Goal: Information Seeking & Learning: Learn about a topic

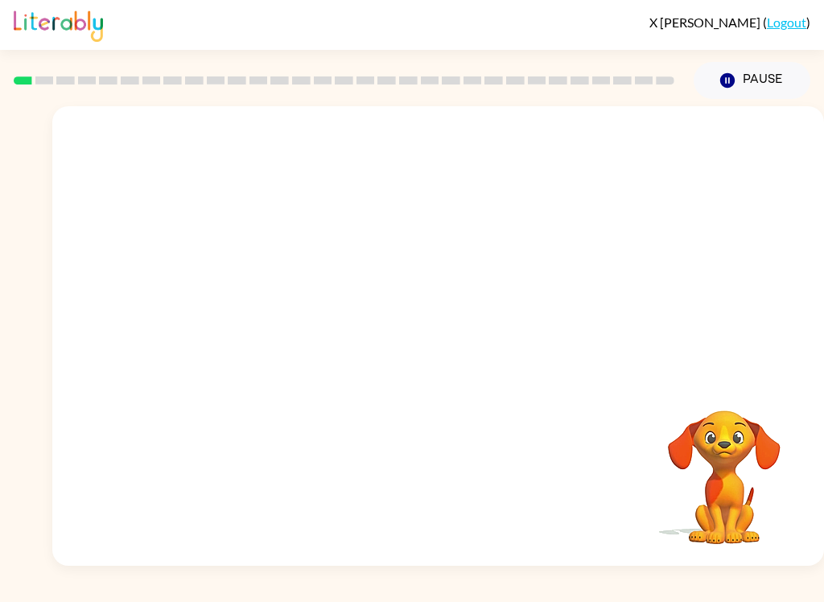
click at [249, 290] on video "Your browser must support playing .mp4 files to use Literably. Please try using…" at bounding box center [438, 241] width 772 height 270
click at [260, 315] on video "Your browser must support playing .mp4 files to use Literably. Please try using…" at bounding box center [438, 241] width 772 height 270
click at [259, 315] on video "Your browser must support playing .mp4 files to use Literably. Please try using…" at bounding box center [438, 241] width 772 height 270
click at [249, 314] on video "Your browser must support playing .mp4 files to use Literably. Please try using…" at bounding box center [438, 241] width 772 height 270
click at [245, 333] on video "Your browser must support playing .mp4 files to use Literably. Please try using…" at bounding box center [438, 241] width 772 height 270
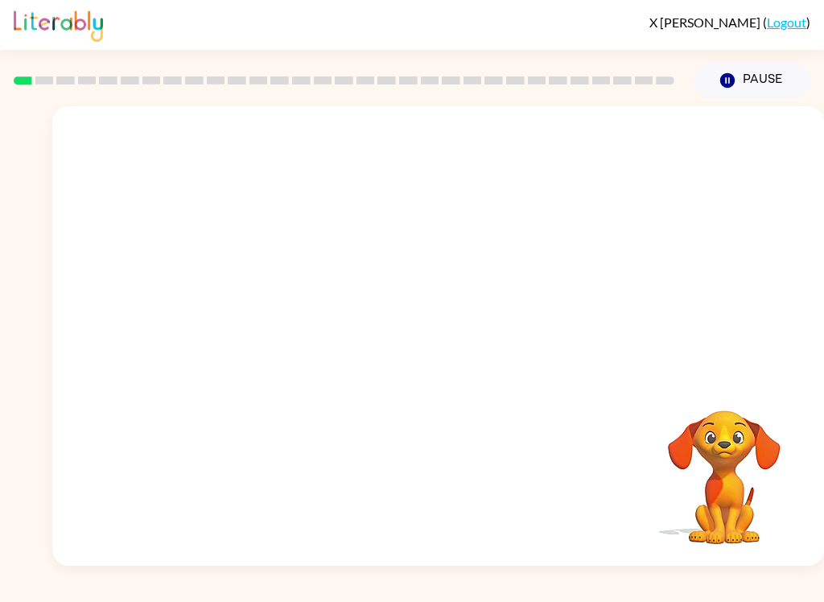
click at [245, 333] on video "Your browser must support playing .mp4 files to use Literably. Please try using…" at bounding box center [438, 241] width 772 height 270
click at [237, 332] on video "Your browser must support playing .mp4 files to use Literably. Please try using…" at bounding box center [438, 241] width 772 height 270
click at [261, 336] on video "Your browser must support playing .mp4 files to use Literably. Please try using…" at bounding box center [438, 241] width 772 height 270
click at [261, 335] on video "Your browser must support playing .mp4 files to use Literably. Please try using…" at bounding box center [438, 241] width 772 height 270
click at [247, 297] on video "Your browser must support playing .mp4 files to use Literably. Please try using…" at bounding box center [438, 241] width 772 height 270
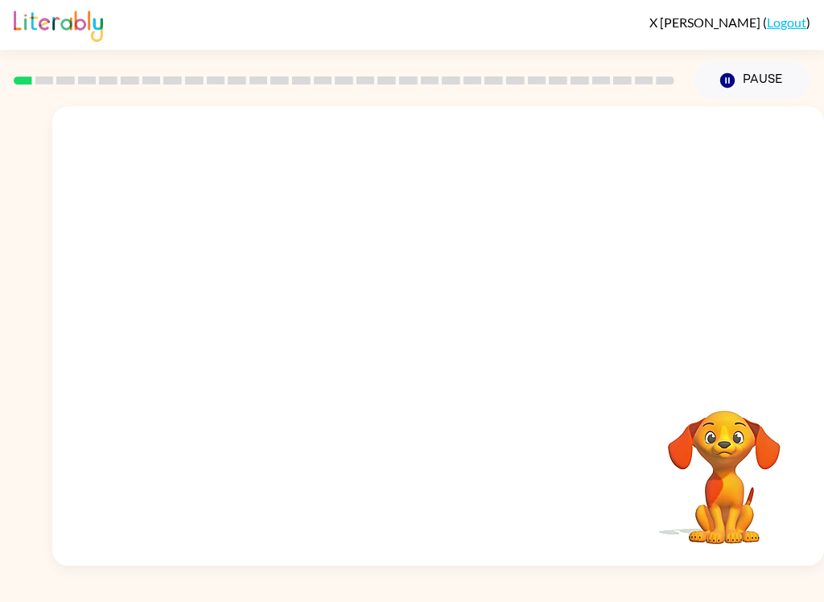
click at [260, 313] on video "Your browser must support playing .mp4 files to use Literably. Please try using…" at bounding box center [438, 241] width 772 height 270
click at [247, 312] on video "Your browser must support playing .mp4 files to use Literably. Please try using…" at bounding box center [438, 241] width 772 height 270
click at [649, 151] on video "Your browser must support playing .mp4 files to use Literably. Please try using…" at bounding box center [438, 241] width 772 height 270
click at [649, 150] on video "Your browser must support playing .mp4 files to use Literably. Please try using…" at bounding box center [438, 241] width 772 height 270
click at [639, 151] on video "Your browser must support playing .mp4 files to use Literably. Please try using…" at bounding box center [438, 241] width 772 height 270
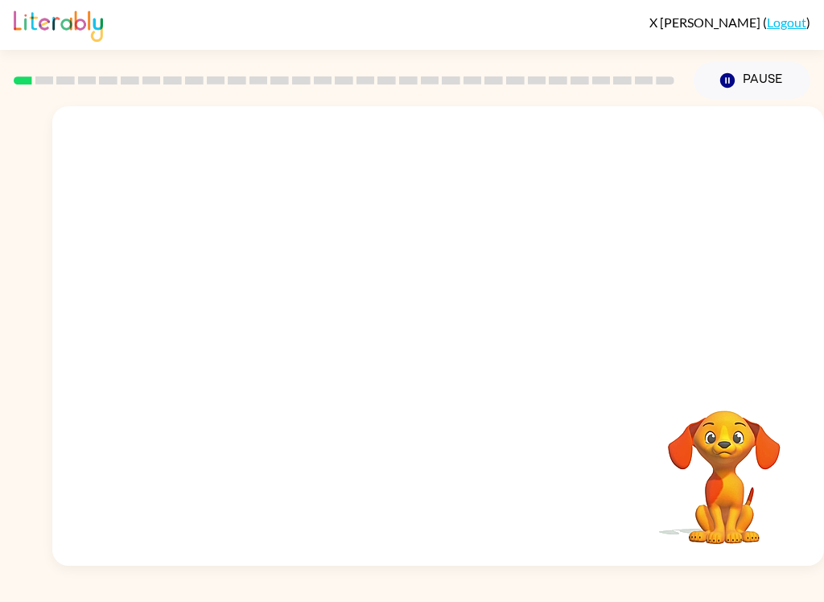
click at [263, 323] on video "Your browser must support playing .mp4 files to use Literably. Please try using…" at bounding box center [438, 241] width 772 height 270
click at [262, 323] on video "Your browser must support playing .mp4 files to use Literably. Please try using…" at bounding box center [438, 241] width 772 height 270
click at [254, 326] on video "Your browser must support playing .mp4 files to use Literably. Please try using…" at bounding box center [438, 241] width 772 height 270
click at [631, 144] on video "Your browser must support playing .mp4 files to use Literably. Please try using…" at bounding box center [438, 241] width 772 height 270
click at [471, 332] on div at bounding box center [438, 344] width 103 height 59
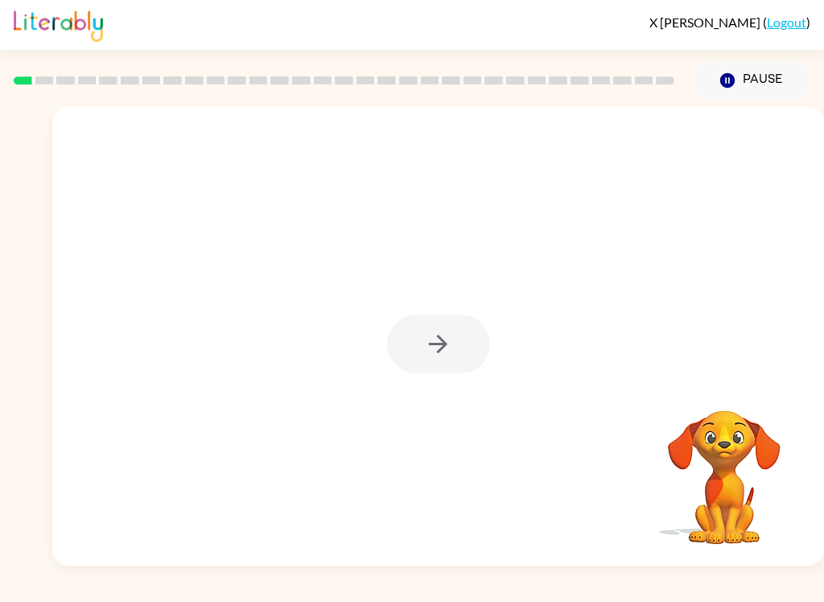
click at [451, 347] on div at bounding box center [438, 344] width 103 height 59
click at [471, 349] on button "button" at bounding box center [438, 344] width 103 height 59
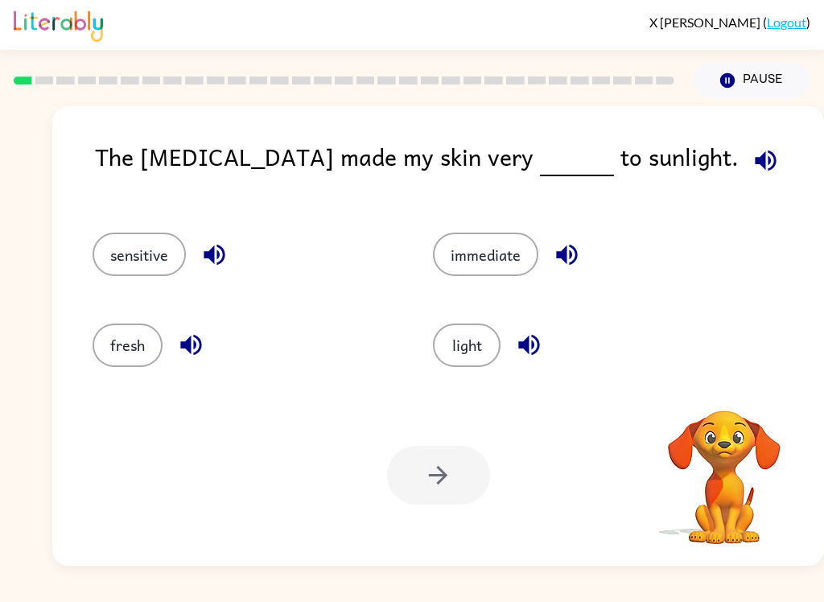
click at [745, 146] on button "button" at bounding box center [765, 160] width 41 height 41
click at [138, 253] on button "sensitive" at bounding box center [139, 254] width 93 height 43
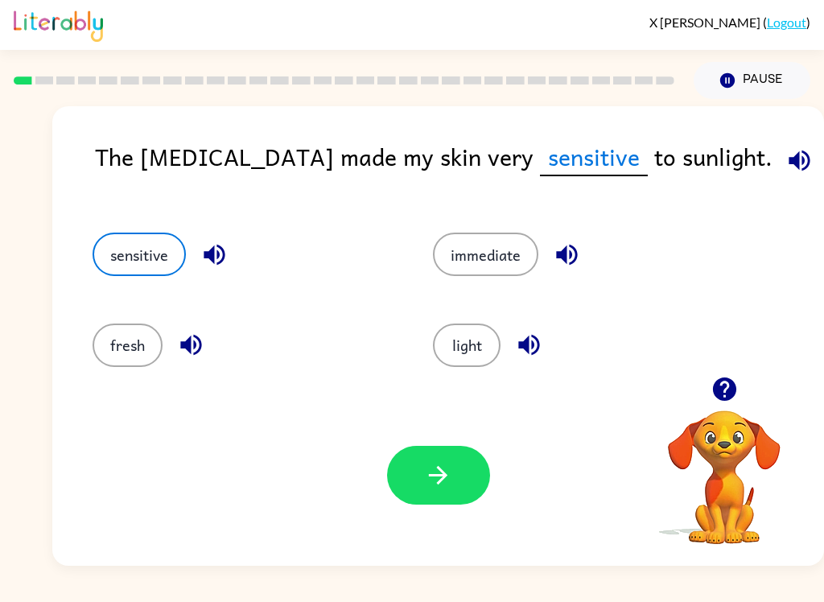
click at [463, 475] on button "button" at bounding box center [438, 475] width 103 height 59
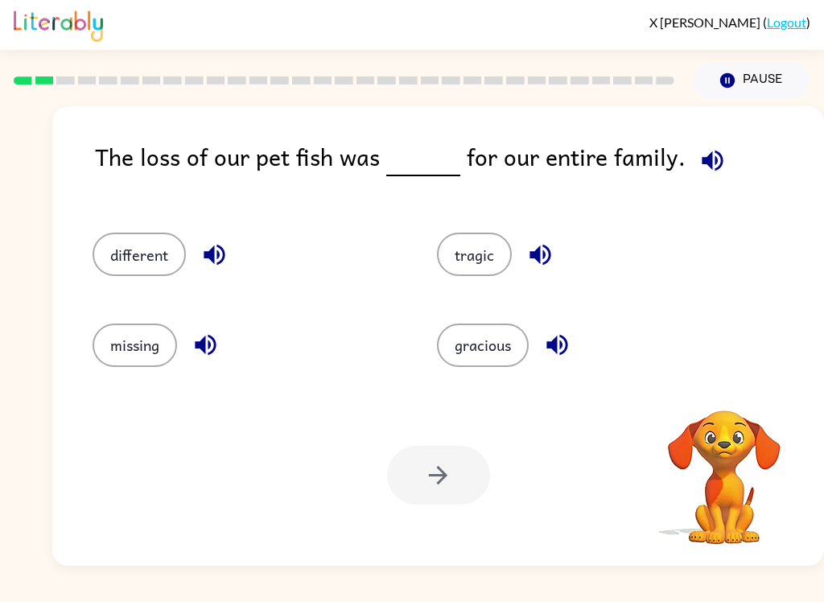
click at [707, 159] on icon "button" at bounding box center [712, 160] width 21 height 21
click at [204, 251] on icon "button" at bounding box center [214, 255] width 28 height 28
click at [206, 359] on icon "button" at bounding box center [205, 345] width 28 height 28
click at [527, 259] on icon "button" at bounding box center [540, 255] width 28 height 28
click at [557, 346] on icon "button" at bounding box center [556, 345] width 21 height 21
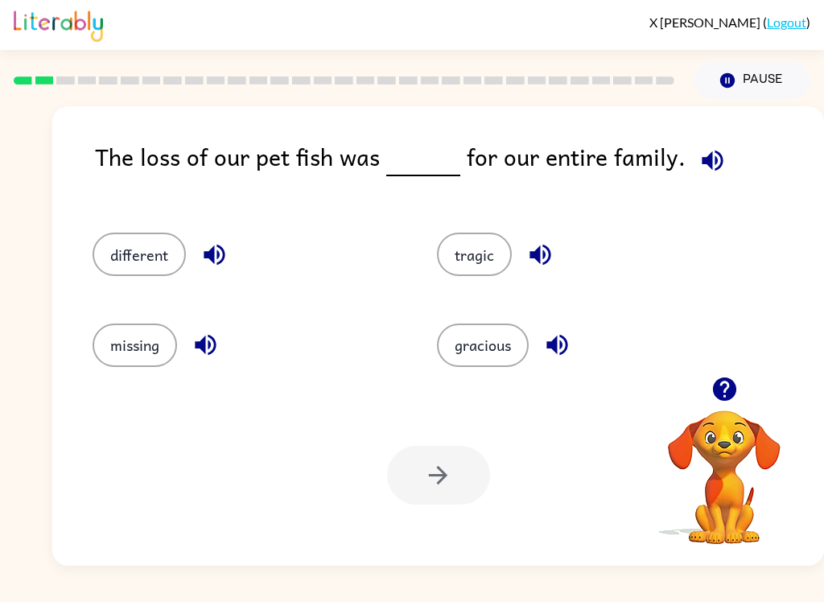
click at [485, 254] on button "tragic" at bounding box center [474, 254] width 75 height 43
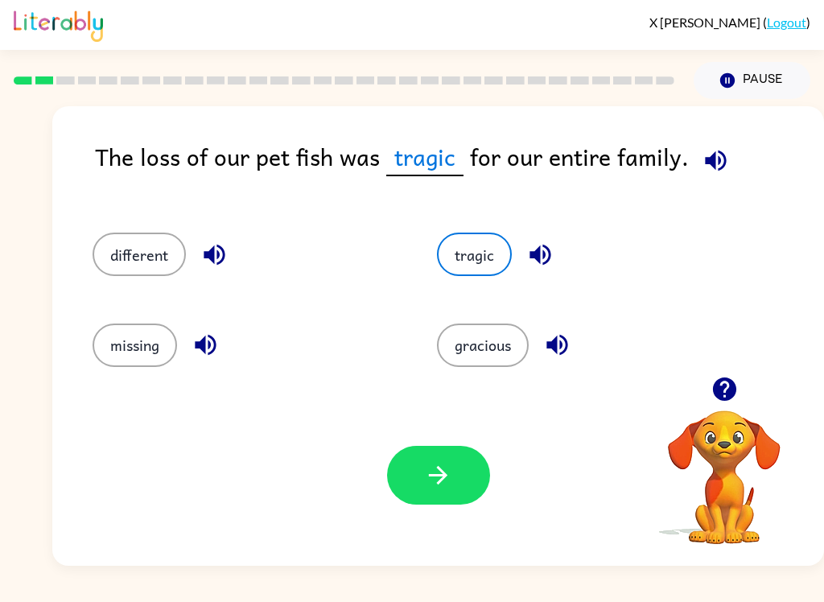
click at [438, 492] on button "button" at bounding box center [438, 475] width 103 height 59
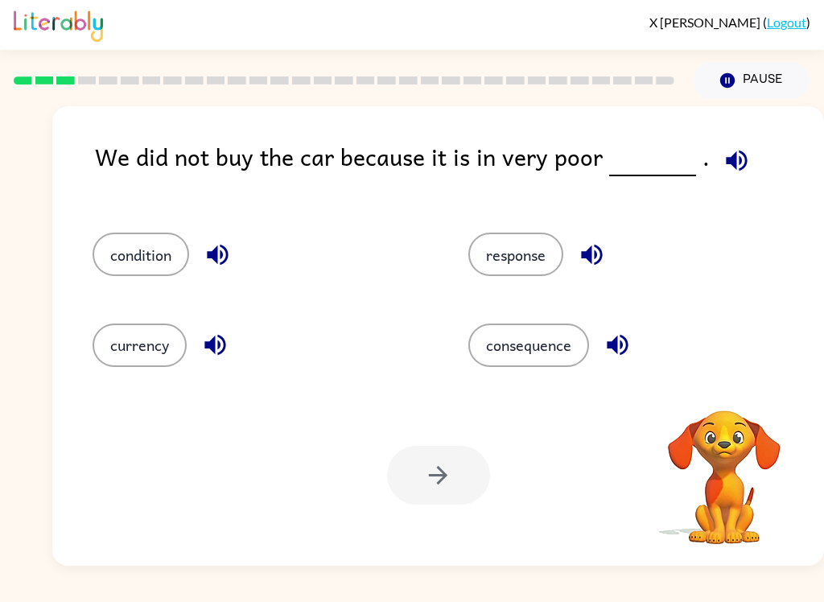
click at [722, 169] on icon "button" at bounding box center [736, 160] width 28 height 28
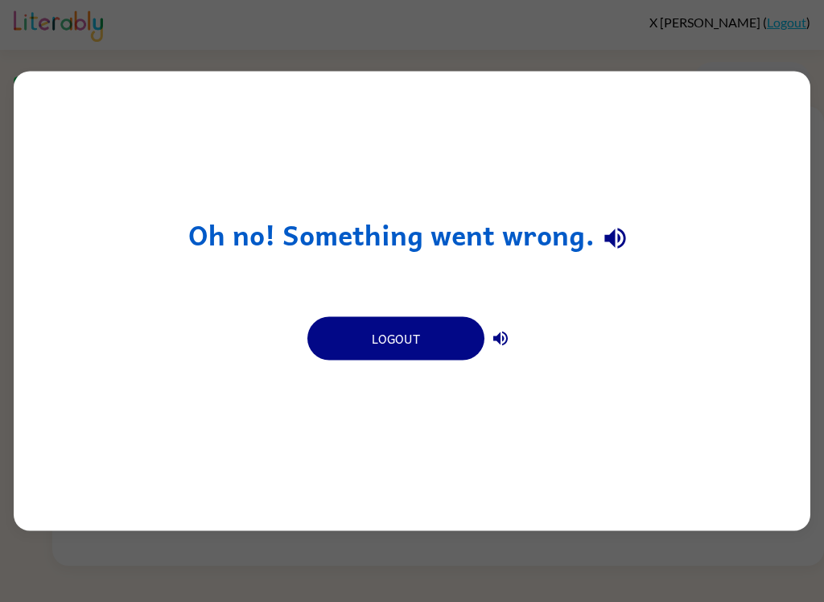
click at [475, 348] on button "Logout" at bounding box center [395, 338] width 177 height 43
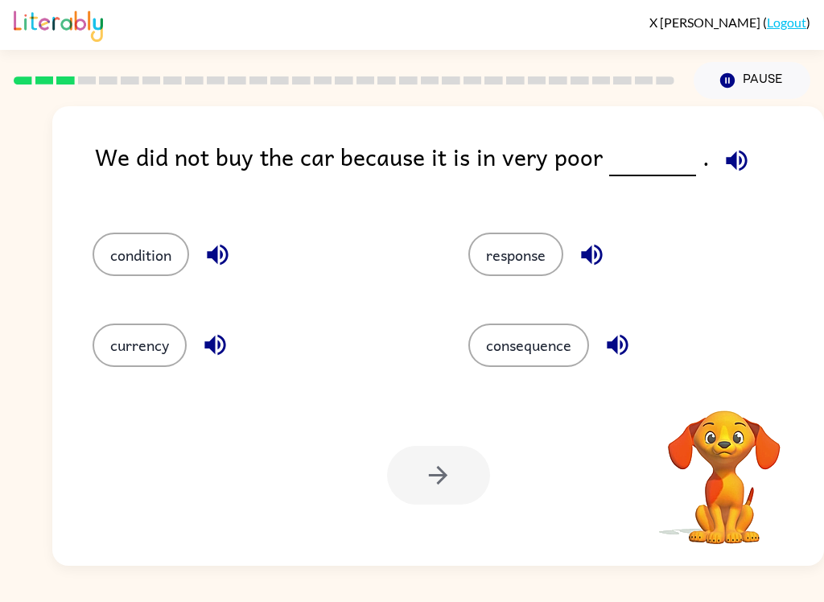
click at [722, 153] on icon "button" at bounding box center [736, 160] width 28 height 28
click at [212, 247] on icon "button" at bounding box center [218, 255] width 28 height 28
click at [124, 260] on button "condition" at bounding box center [141, 254] width 97 height 43
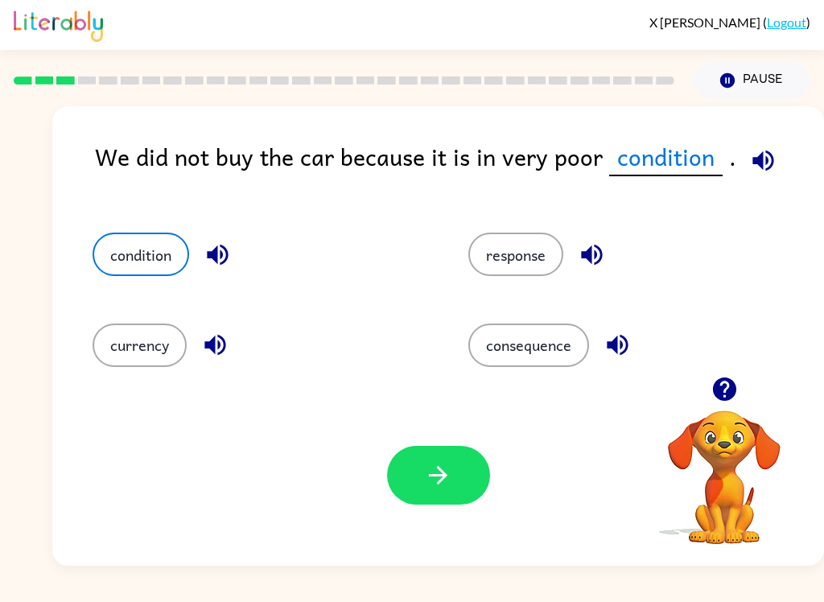
click at [447, 479] on icon "button" at bounding box center [438, 475] width 28 height 28
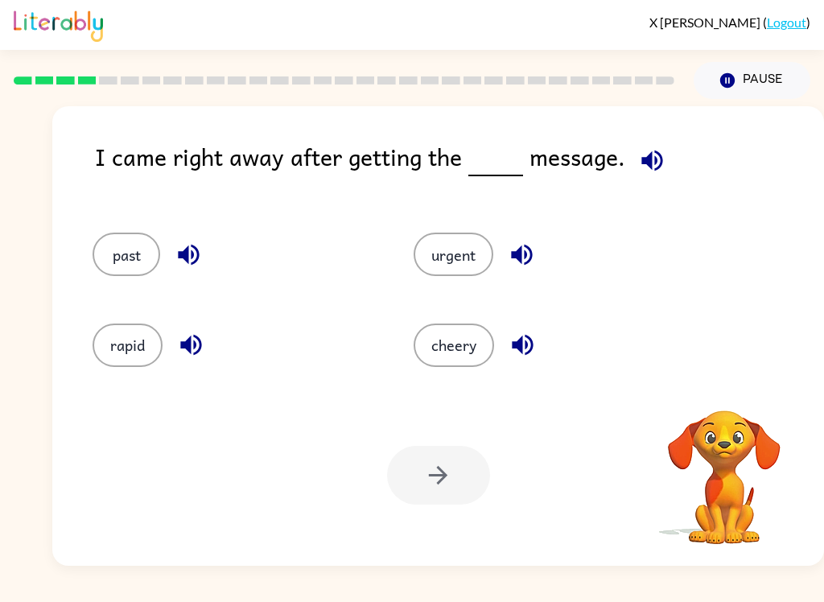
click at [649, 163] on icon "button" at bounding box center [652, 160] width 28 height 28
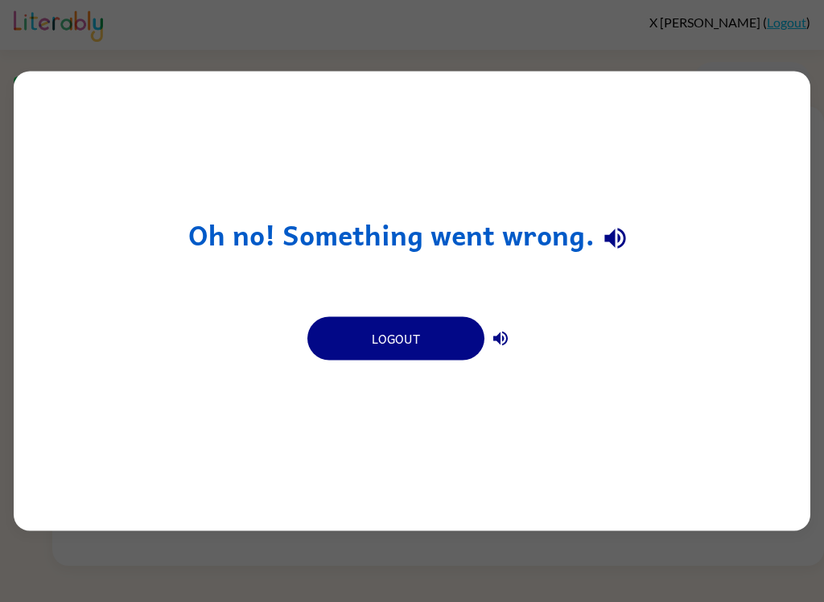
click at [441, 358] on button "Logout" at bounding box center [395, 338] width 177 height 43
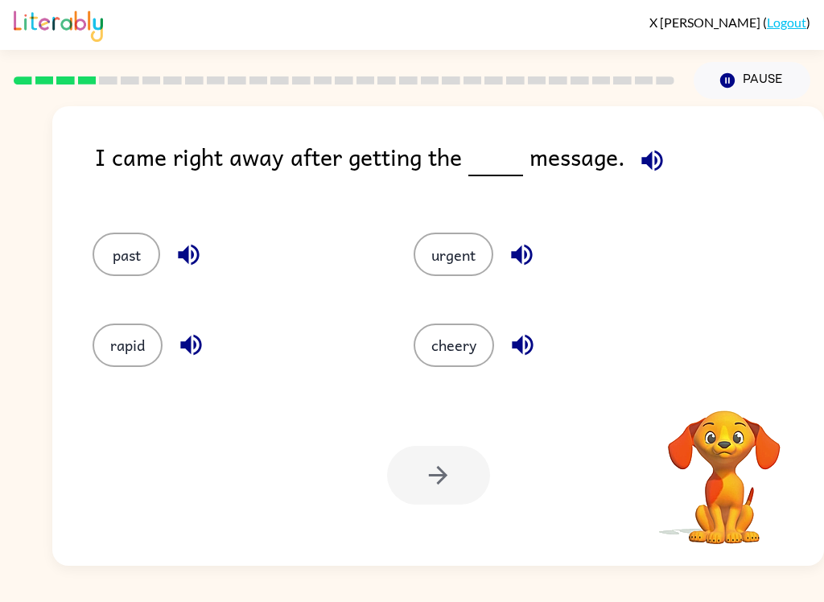
click at [648, 152] on icon "button" at bounding box center [652, 160] width 28 height 28
click at [645, 161] on icon "button" at bounding box center [651, 160] width 21 height 21
click at [661, 158] on icon "button" at bounding box center [652, 160] width 28 height 28
click at [653, 163] on icon "button" at bounding box center [651, 160] width 21 height 21
click at [644, 165] on icon "button" at bounding box center [651, 160] width 21 height 21
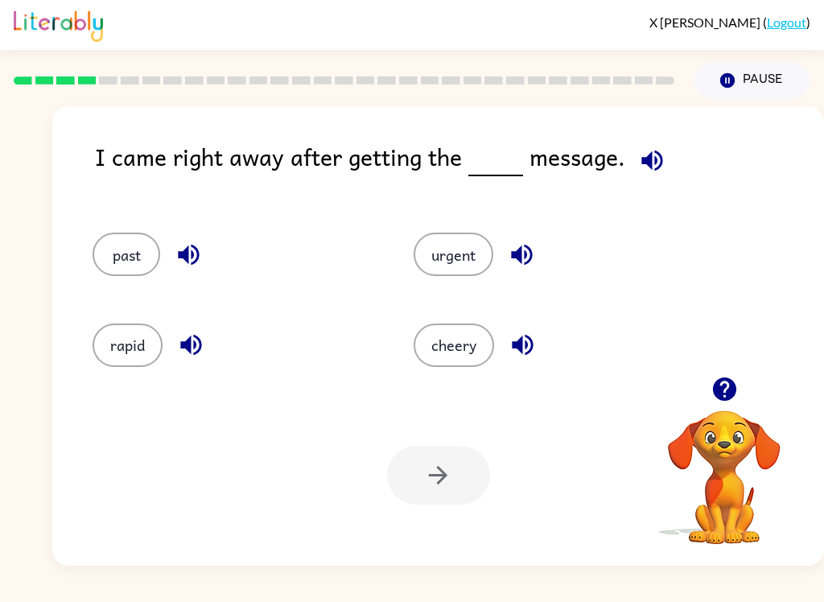
click at [644, 165] on icon "button" at bounding box center [651, 160] width 21 height 21
click at [526, 248] on icon "button" at bounding box center [521, 255] width 21 height 21
click at [658, 157] on icon "button" at bounding box center [652, 160] width 28 height 28
click at [650, 163] on icon "button" at bounding box center [652, 160] width 28 height 28
click at [511, 262] on icon "button" at bounding box center [522, 255] width 28 height 28
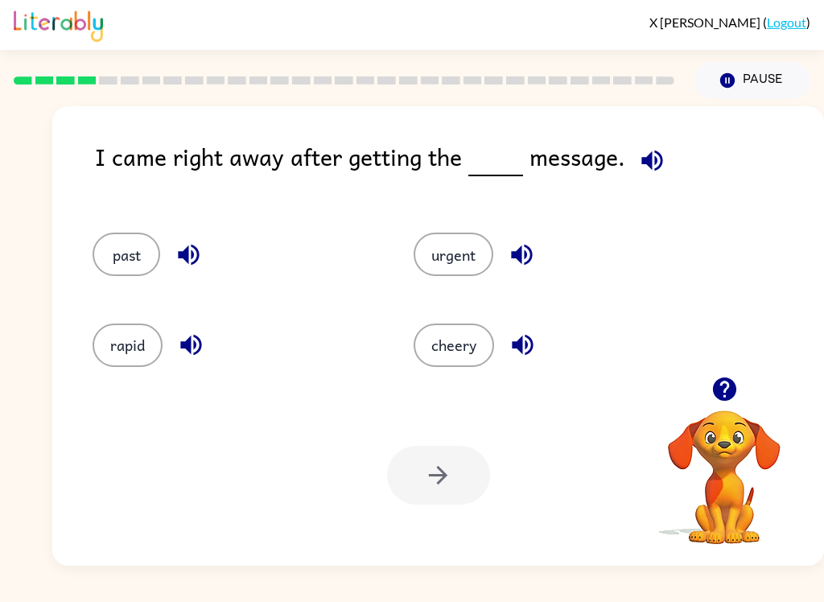
click at [523, 348] on icon "button" at bounding box center [522, 345] width 28 height 28
click at [188, 246] on icon "button" at bounding box center [189, 255] width 28 height 28
click at [195, 363] on button "button" at bounding box center [191, 344] width 41 height 41
click at [471, 256] on button "urgent" at bounding box center [454, 254] width 80 height 43
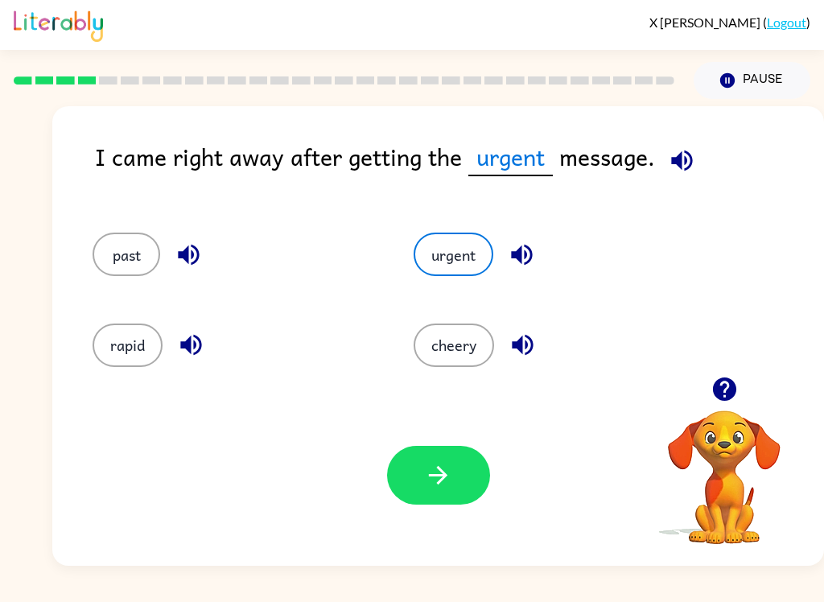
click at [464, 482] on button "button" at bounding box center [438, 475] width 103 height 59
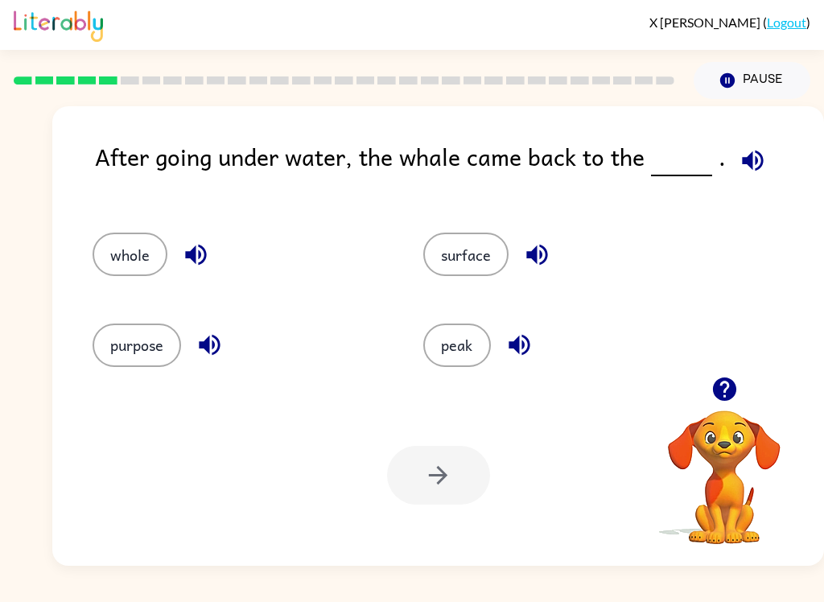
click at [745, 165] on icon "button" at bounding box center [752, 160] width 21 height 21
click at [476, 264] on button "surface" at bounding box center [465, 254] width 85 height 43
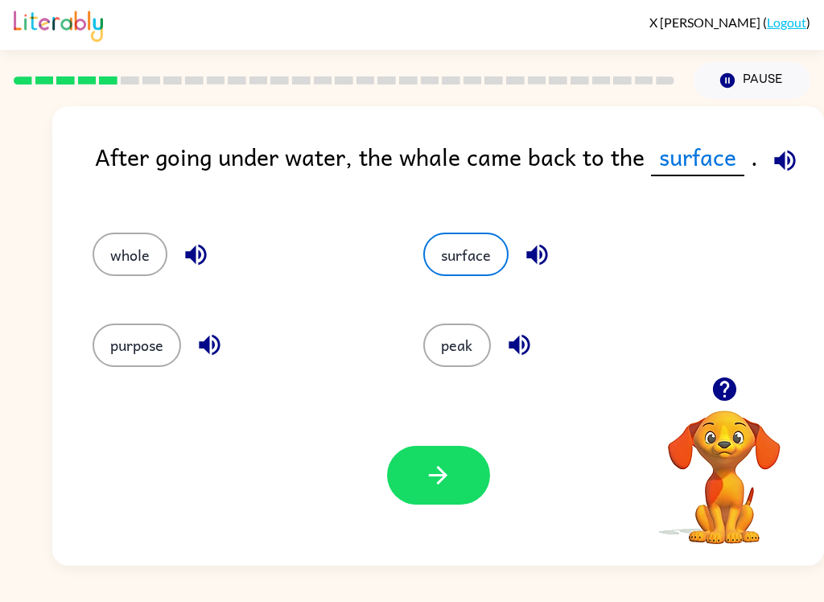
click at [517, 346] on icon "button" at bounding box center [518, 345] width 21 height 21
click at [212, 357] on icon "button" at bounding box center [209, 345] width 28 height 28
click at [198, 260] on icon "button" at bounding box center [195, 255] width 21 height 21
click at [536, 265] on icon "button" at bounding box center [537, 255] width 28 height 28
click at [790, 157] on icon "button" at bounding box center [784, 160] width 21 height 21
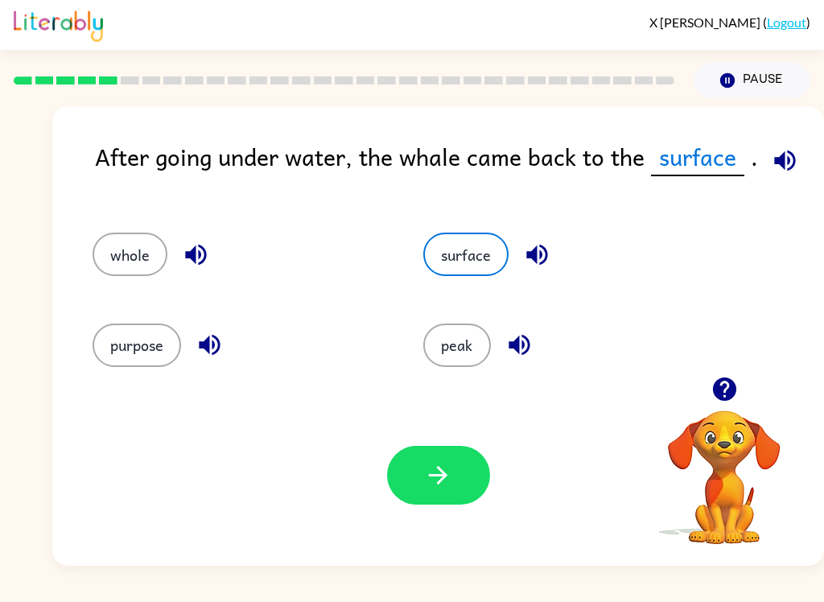
click at [436, 490] on button "button" at bounding box center [438, 475] width 103 height 59
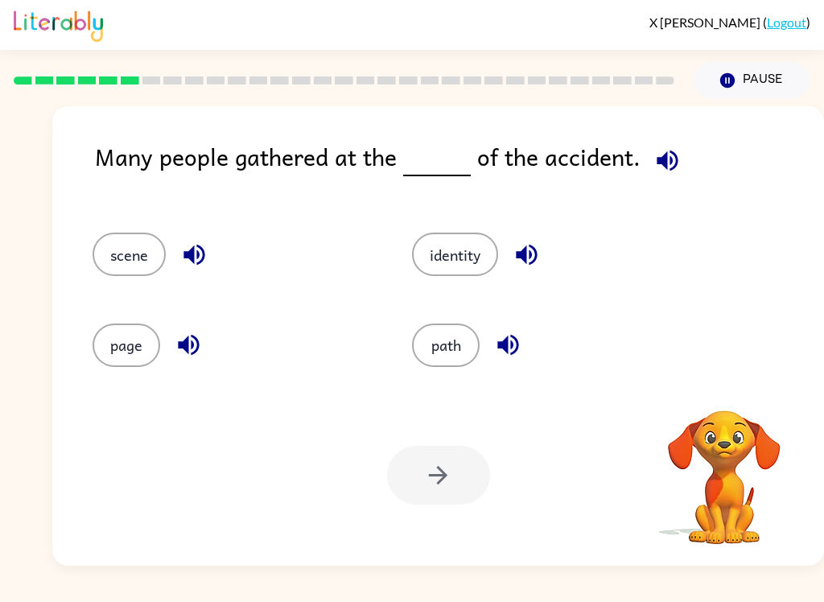
click at [661, 171] on icon "button" at bounding box center [666, 160] width 21 height 21
click at [656, 159] on icon "button" at bounding box center [666, 160] width 21 height 21
click at [519, 253] on icon "button" at bounding box center [526, 255] width 21 height 21
click at [512, 344] on icon "button" at bounding box center [507, 345] width 21 height 21
click at [183, 249] on icon "button" at bounding box center [194, 255] width 28 height 28
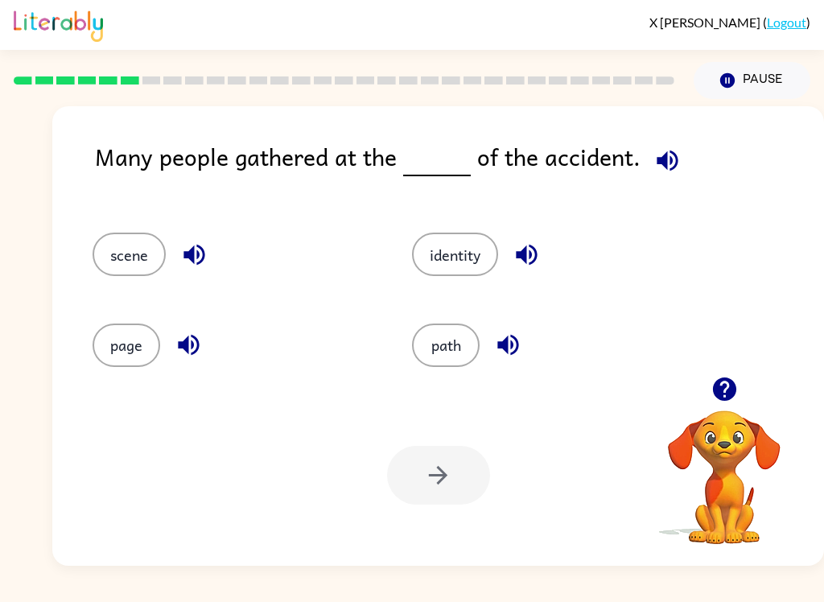
click at [197, 362] on button "button" at bounding box center [188, 344] width 41 height 41
click at [130, 235] on button "scene" at bounding box center [129, 254] width 73 height 43
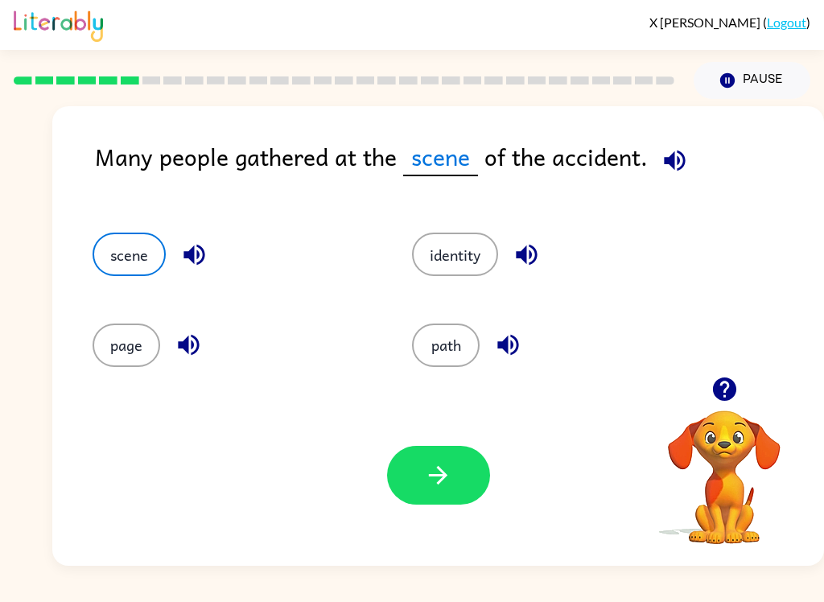
click at [469, 486] on button "button" at bounding box center [438, 475] width 103 height 59
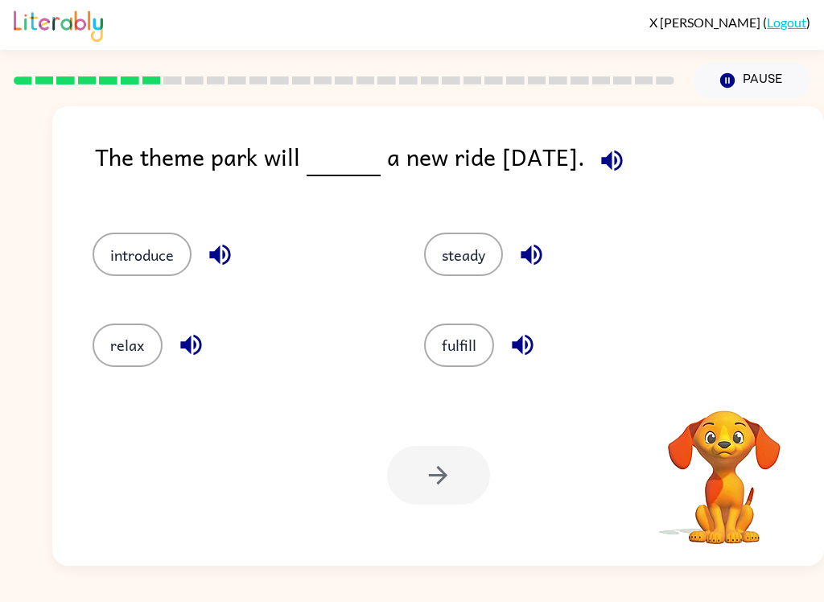
click at [619, 164] on icon "button" at bounding box center [611, 160] width 21 height 21
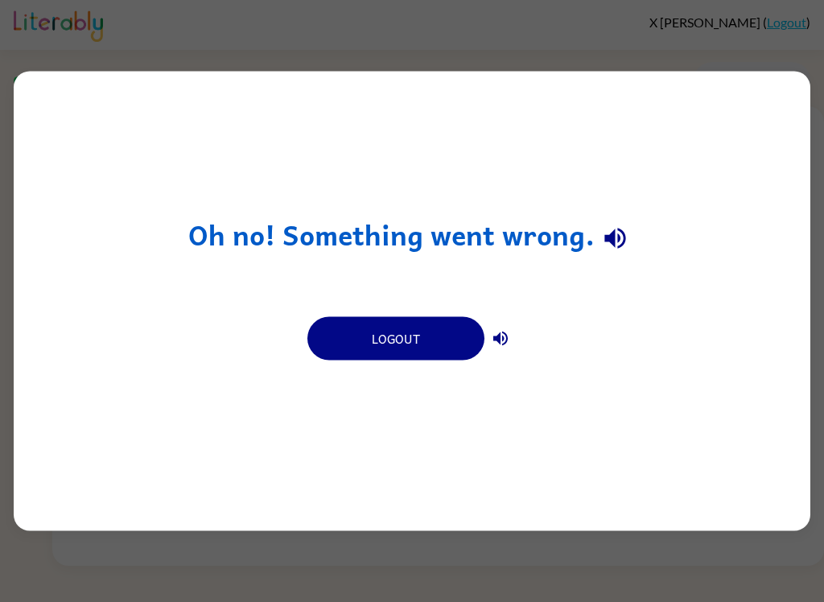
click at [442, 333] on button "Logout" at bounding box center [395, 338] width 177 height 43
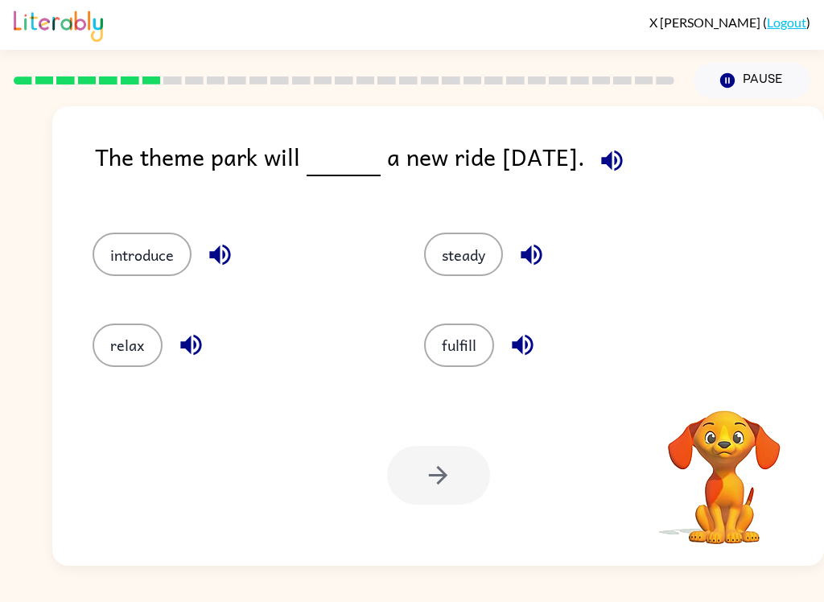
click at [626, 151] on icon "button" at bounding box center [612, 160] width 28 height 28
click at [545, 250] on icon "button" at bounding box center [531, 255] width 28 height 28
click at [534, 340] on icon "button" at bounding box center [522, 345] width 28 height 28
click at [220, 248] on icon "button" at bounding box center [219, 255] width 21 height 21
click at [195, 342] on icon "button" at bounding box center [191, 345] width 28 height 28
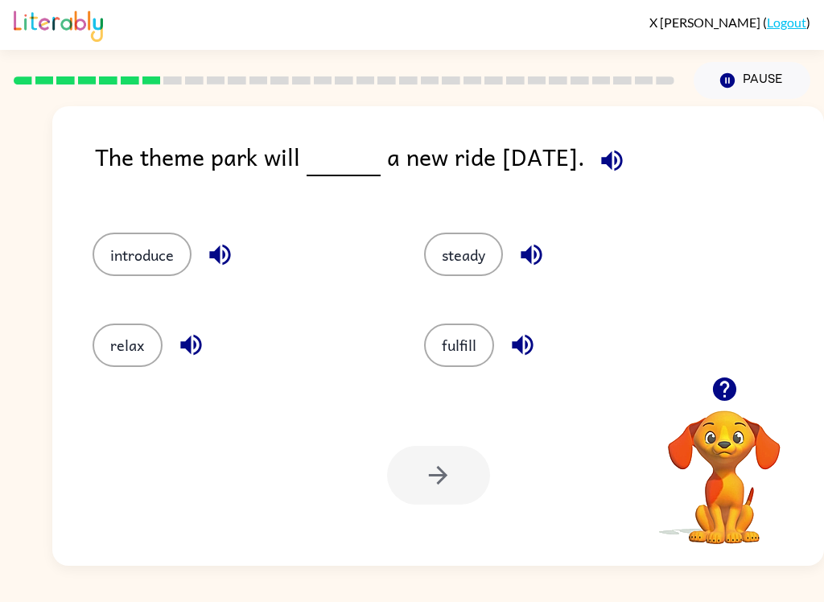
click at [155, 259] on button "introduce" at bounding box center [142, 254] width 99 height 43
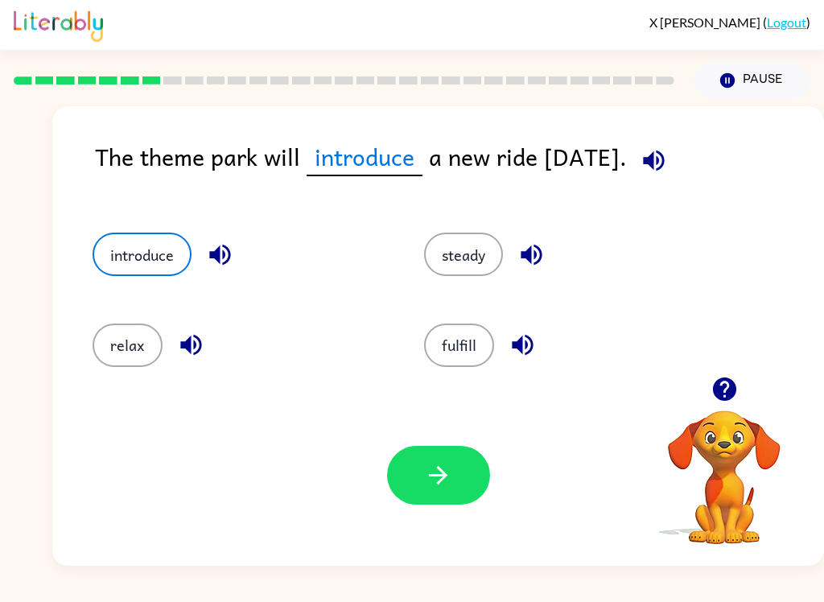
click at [447, 501] on button "button" at bounding box center [438, 475] width 103 height 59
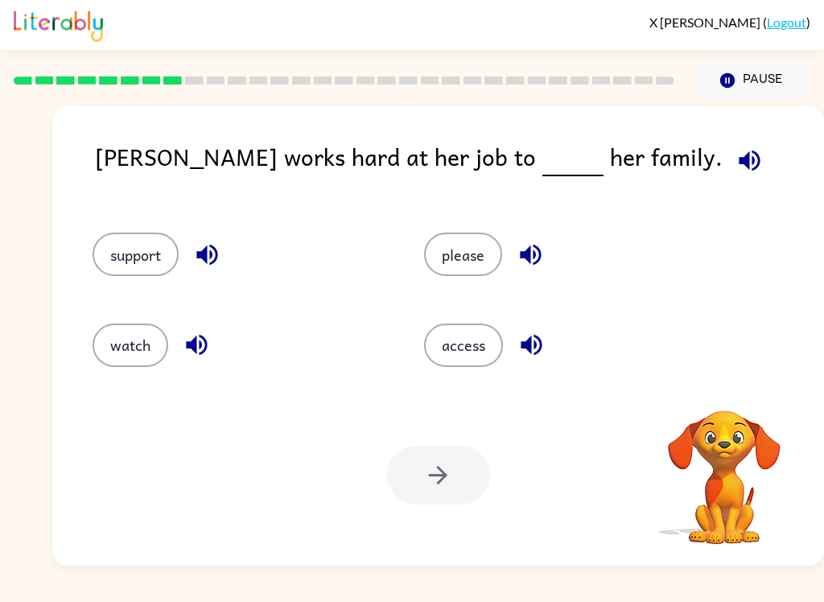
click at [735, 169] on icon "button" at bounding box center [749, 160] width 28 height 28
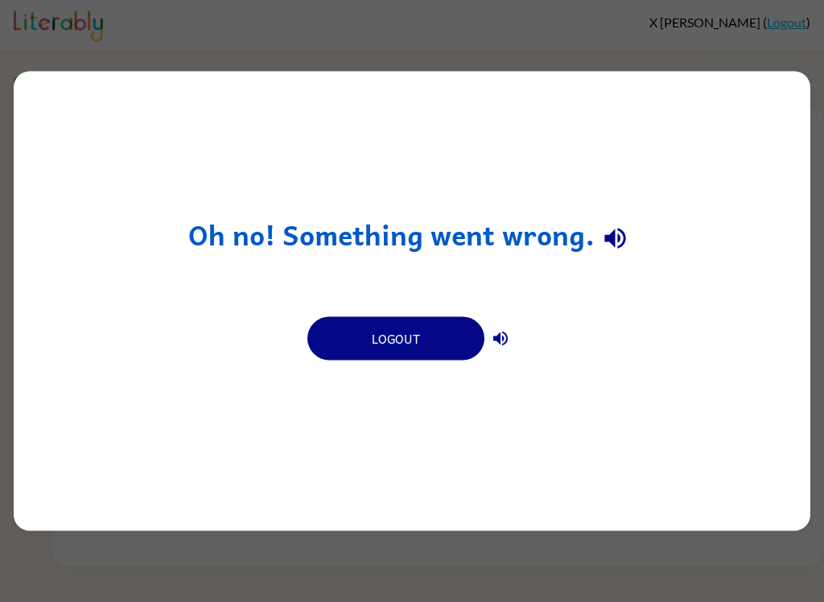
click at [448, 338] on button "Logout" at bounding box center [395, 338] width 177 height 43
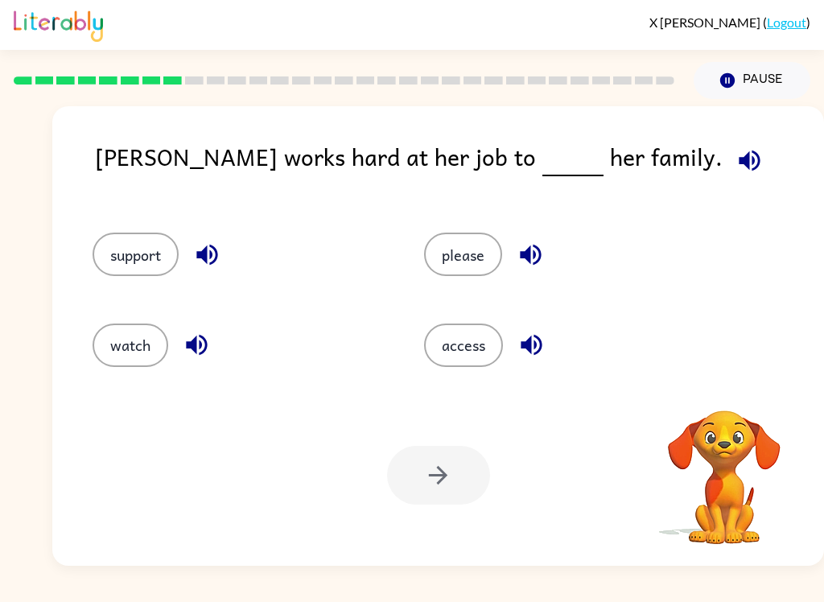
click at [739, 155] on icon "button" at bounding box center [749, 160] width 21 height 21
click at [533, 256] on icon "button" at bounding box center [531, 255] width 28 height 28
click at [536, 358] on icon "button" at bounding box center [531, 345] width 28 height 28
click at [208, 257] on icon "button" at bounding box center [206, 255] width 21 height 21
click at [204, 350] on icon "button" at bounding box center [196, 345] width 21 height 21
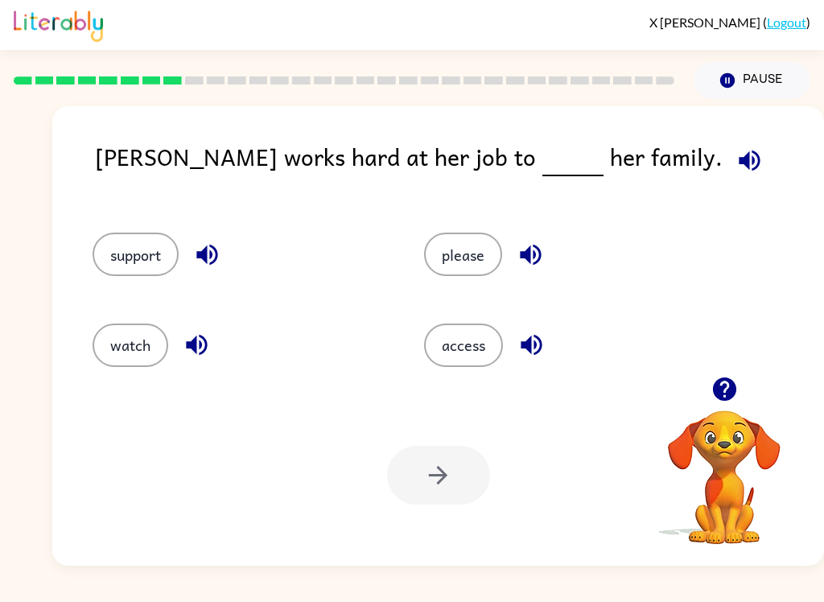
click at [459, 365] on button "access" at bounding box center [463, 344] width 79 height 43
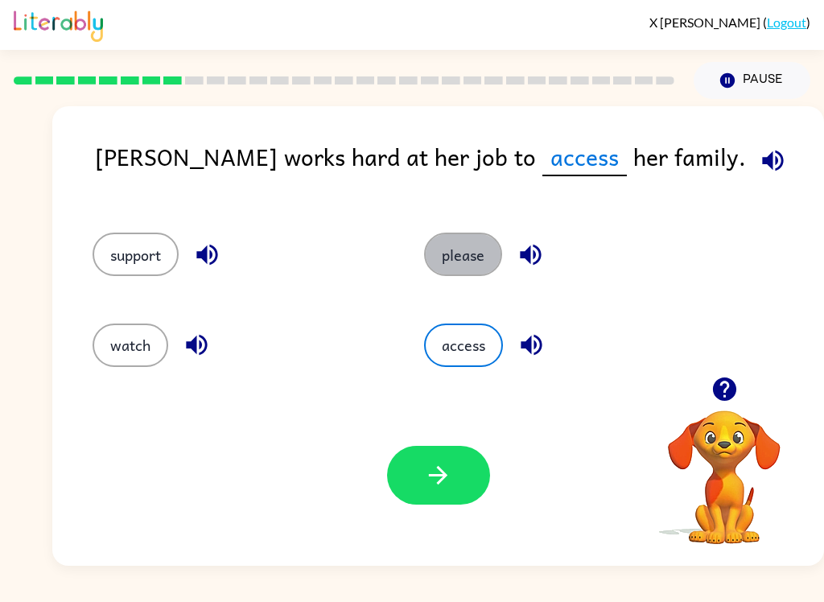
click at [474, 255] on button "please" at bounding box center [463, 254] width 78 height 43
click at [757, 162] on icon "button" at bounding box center [771, 160] width 28 height 28
click at [462, 488] on button "button" at bounding box center [438, 475] width 103 height 59
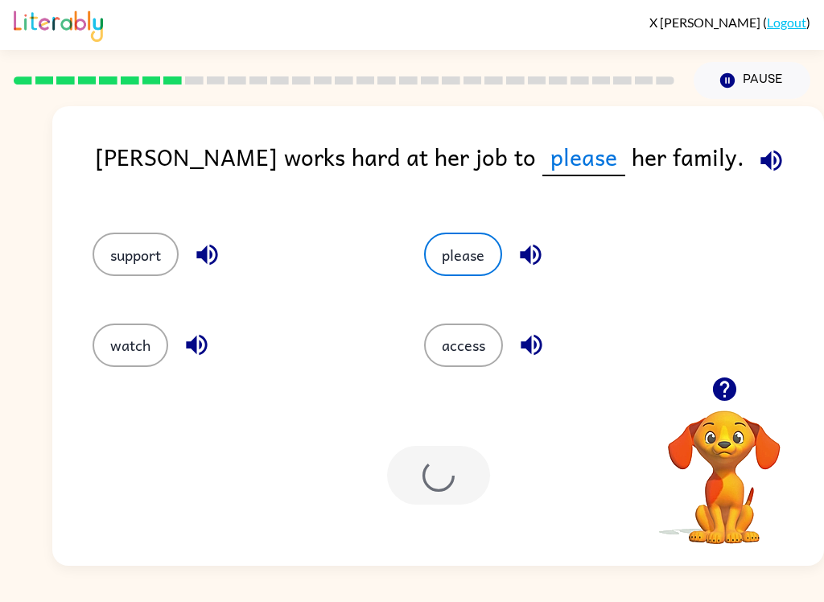
click at [613, 186] on div "Maria works hard at her job to please her family." at bounding box center [459, 169] width 729 height 62
click at [757, 162] on icon "button" at bounding box center [771, 160] width 28 height 28
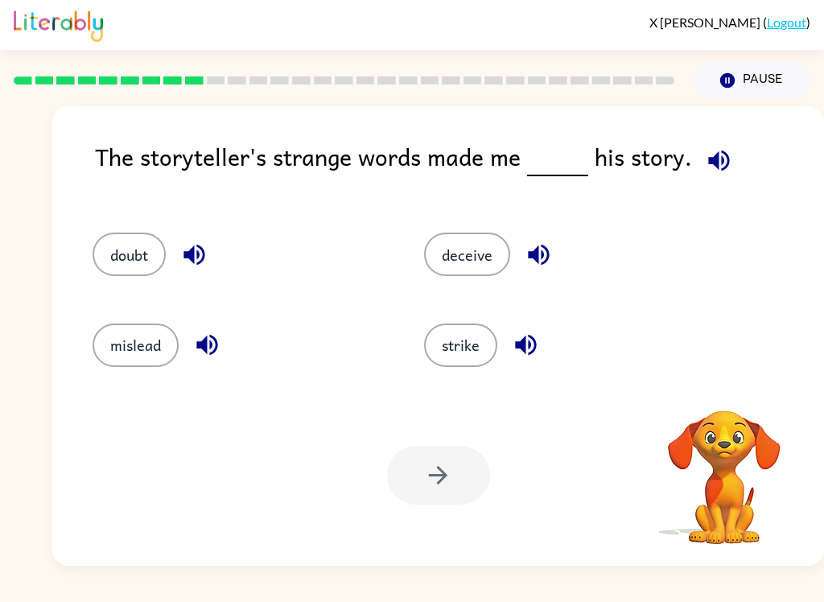
click at [724, 158] on icon "button" at bounding box center [719, 160] width 28 height 28
click at [538, 257] on icon "button" at bounding box center [538, 255] width 21 height 21
click at [529, 352] on icon "button" at bounding box center [526, 345] width 28 height 28
click at [189, 254] on icon "button" at bounding box center [193, 255] width 21 height 21
click at [202, 350] on icon "button" at bounding box center [207, 345] width 28 height 28
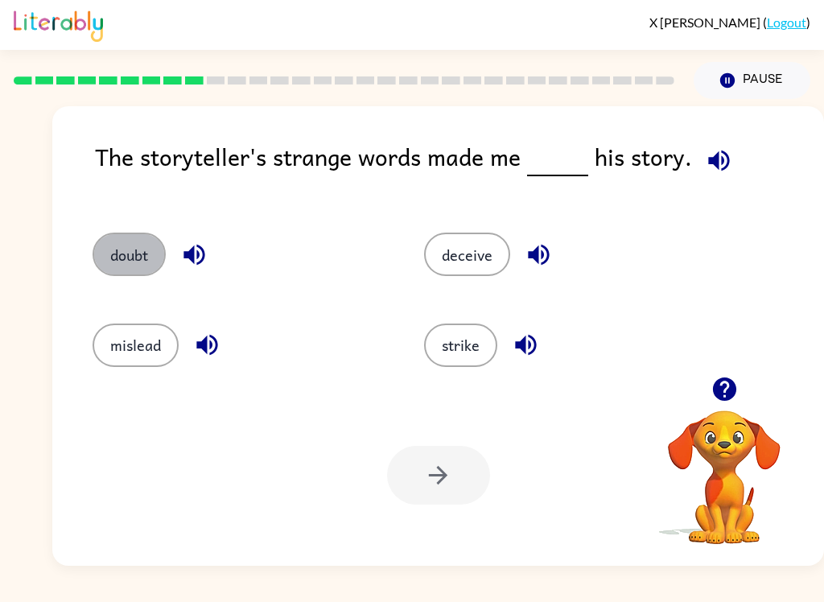
click at [127, 245] on button "doubt" at bounding box center [129, 254] width 73 height 43
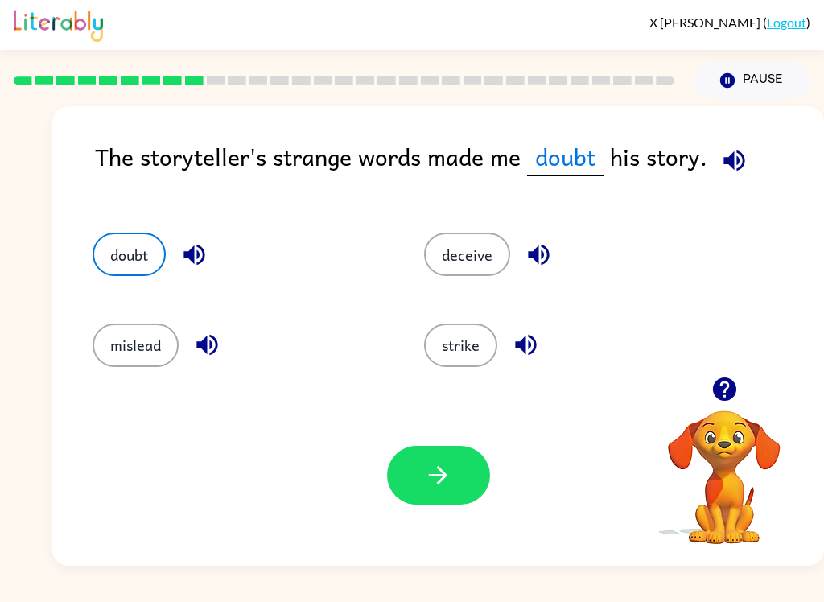
click at [435, 484] on icon "button" at bounding box center [438, 475] width 28 height 28
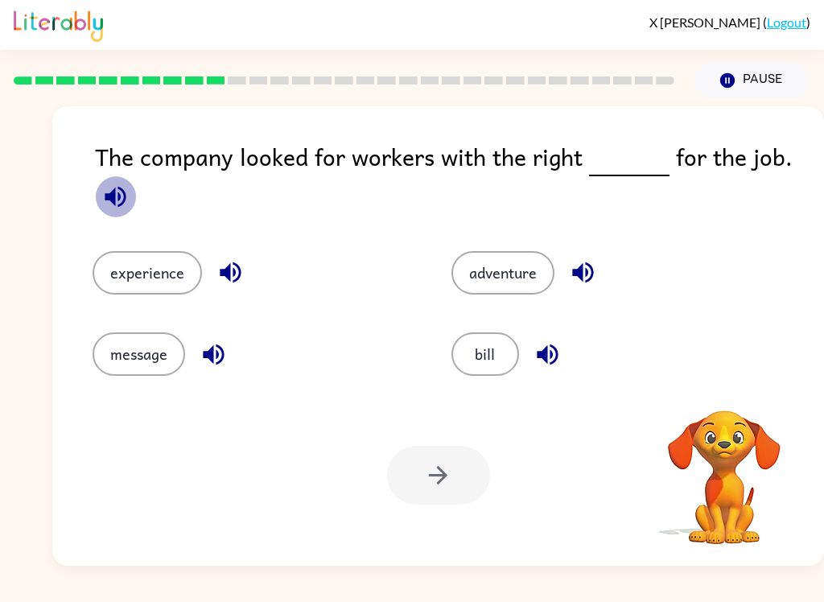
click at [103, 201] on icon "button" at bounding box center [115, 197] width 28 height 28
click at [229, 270] on icon "button" at bounding box center [230, 272] width 28 height 28
click at [212, 365] on icon "button" at bounding box center [214, 354] width 28 height 28
click at [592, 256] on button "button" at bounding box center [582, 272] width 41 height 41
click at [560, 364] on icon "button" at bounding box center [547, 354] width 28 height 28
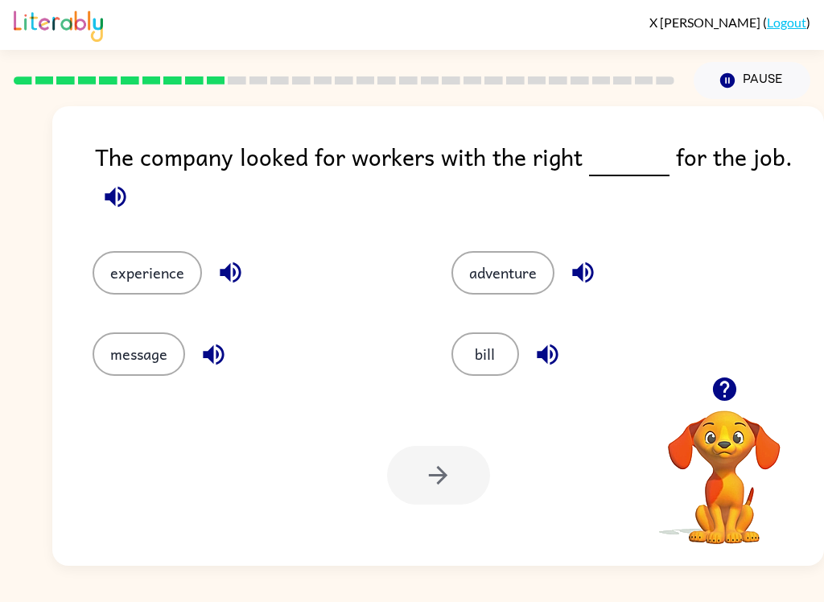
click at [154, 281] on button "experience" at bounding box center [147, 272] width 109 height 43
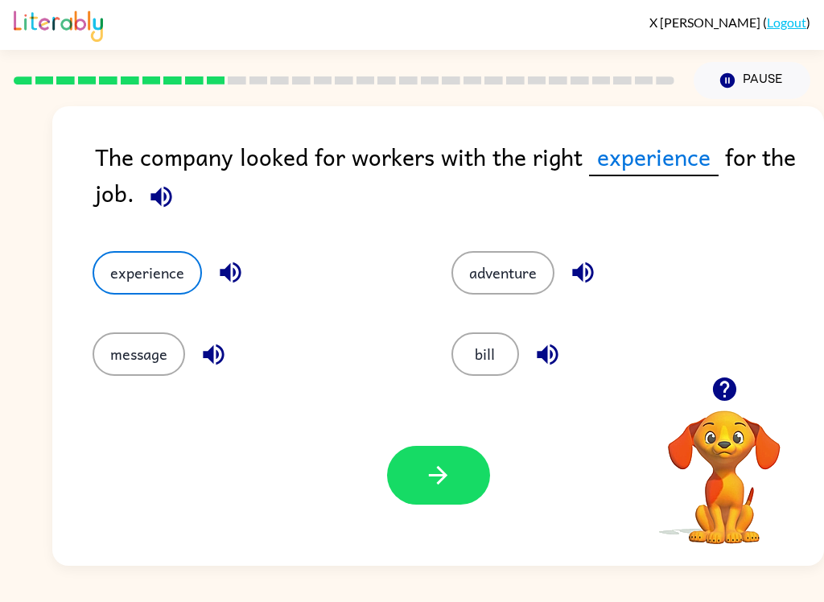
click at [453, 492] on button "button" at bounding box center [438, 475] width 103 height 59
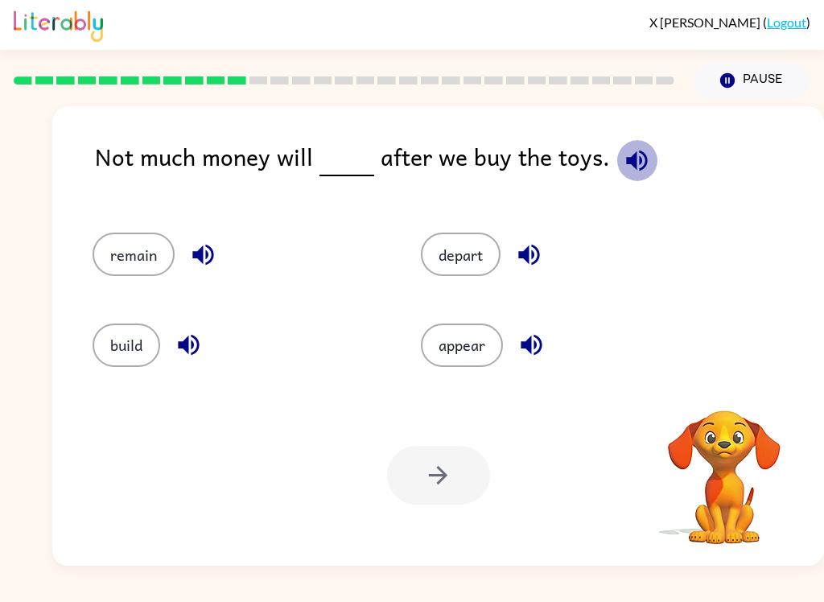
click at [639, 171] on icon "button" at bounding box center [637, 160] width 28 height 28
click at [533, 265] on icon "button" at bounding box center [528, 255] width 21 height 21
click at [530, 355] on icon "button" at bounding box center [531, 345] width 28 height 28
click at [643, 157] on icon "button" at bounding box center [637, 160] width 28 height 28
click at [629, 163] on icon "button" at bounding box center [636, 160] width 21 height 21
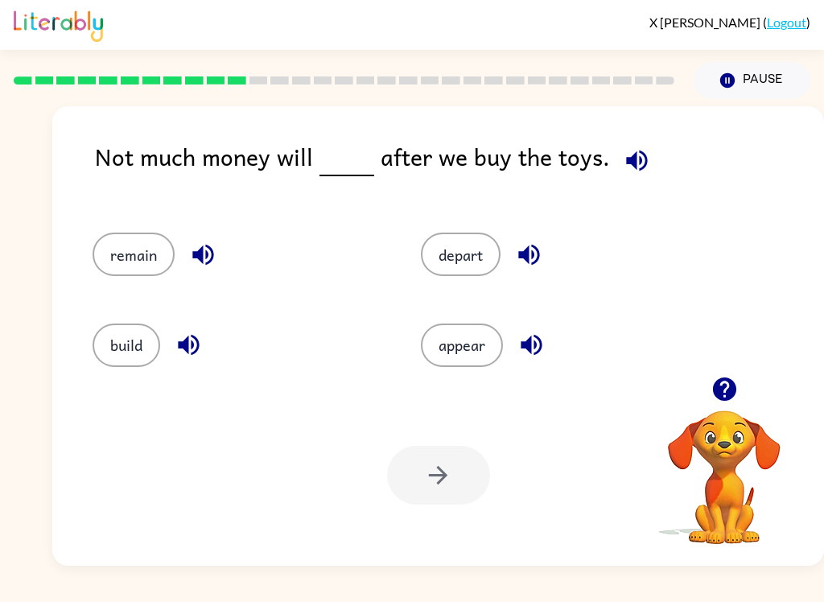
click at [216, 256] on icon "button" at bounding box center [203, 255] width 28 height 28
click at [190, 354] on icon "button" at bounding box center [189, 345] width 28 height 28
click at [140, 254] on button "remain" at bounding box center [134, 254] width 82 height 43
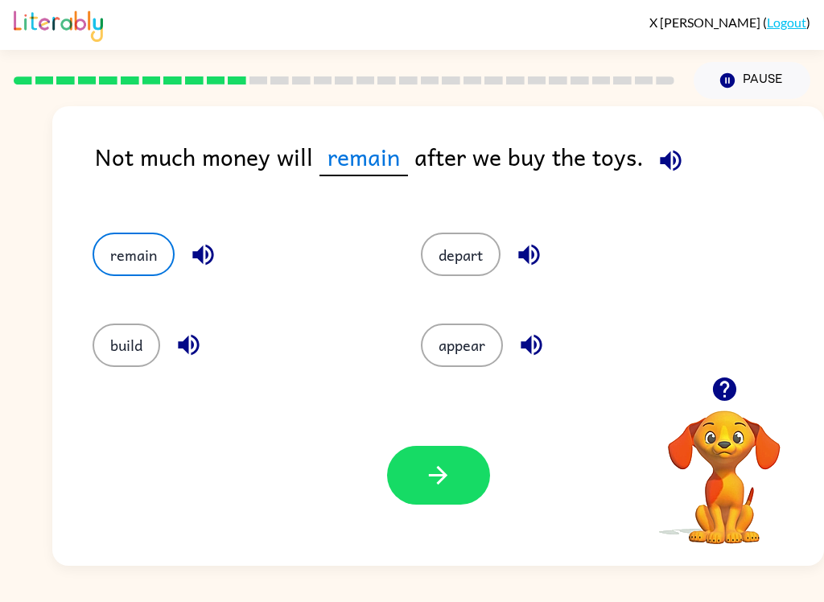
click at [456, 475] on button "button" at bounding box center [438, 475] width 103 height 59
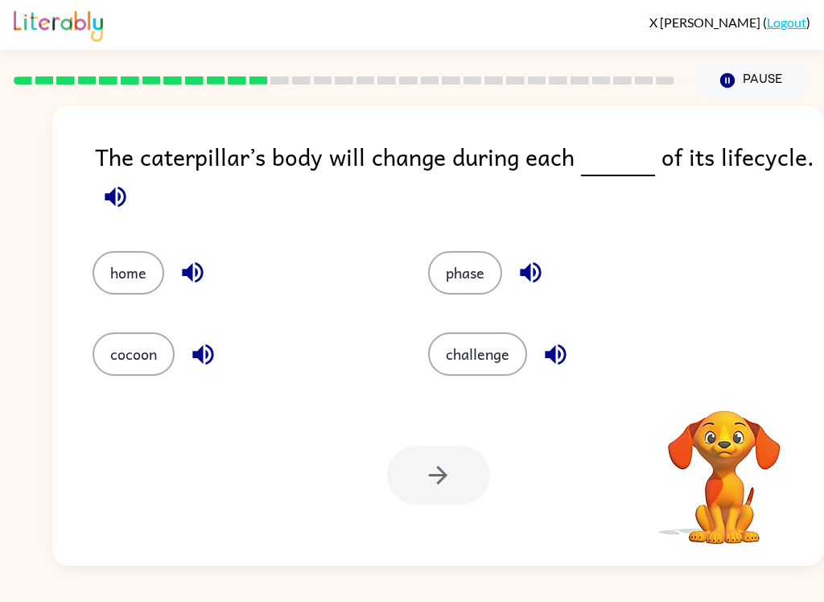
click at [129, 205] on icon "button" at bounding box center [115, 197] width 28 height 28
click at [128, 207] on icon "button" at bounding box center [115, 197] width 28 height 28
click at [124, 213] on button "button" at bounding box center [115, 196] width 41 height 41
click at [558, 372] on button "button" at bounding box center [555, 354] width 41 height 41
click at [532, 285] on icon "button" at bounding box center [531, 272] width 28 height 28
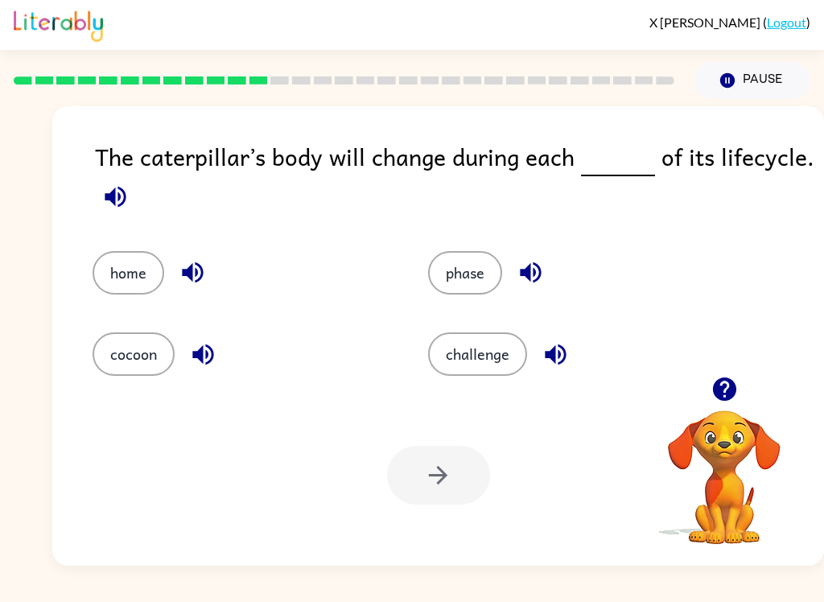
click at [177, 265] on button "button" at bounding box center [192, 272] width 41 height 41
click at [195, 354] on icon "button" at bounding box center [202, 354] width 21 height 21
click at [479, 273] on button "phase" at bounding box center [465, 272] width 74 height 43
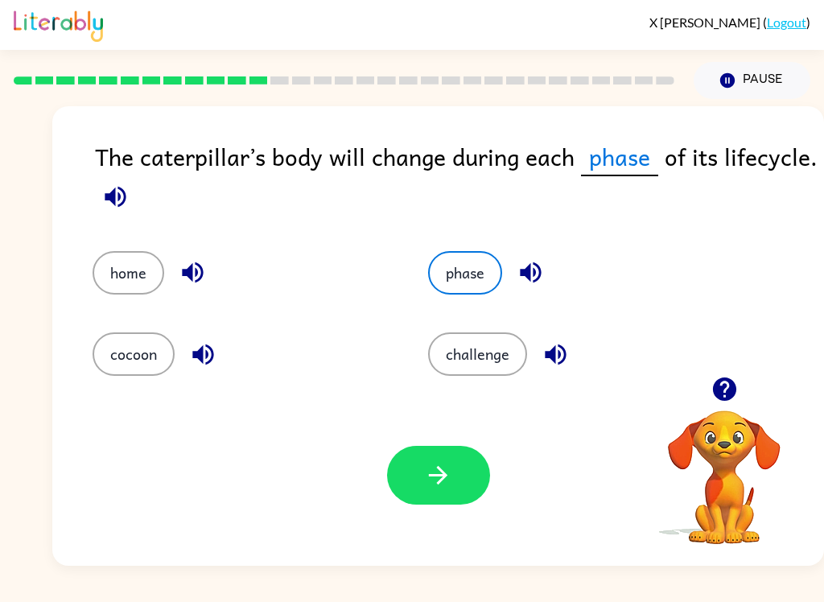
click at [455, 479] on button "button" at bounding box center [438, 475] width 103 height 59
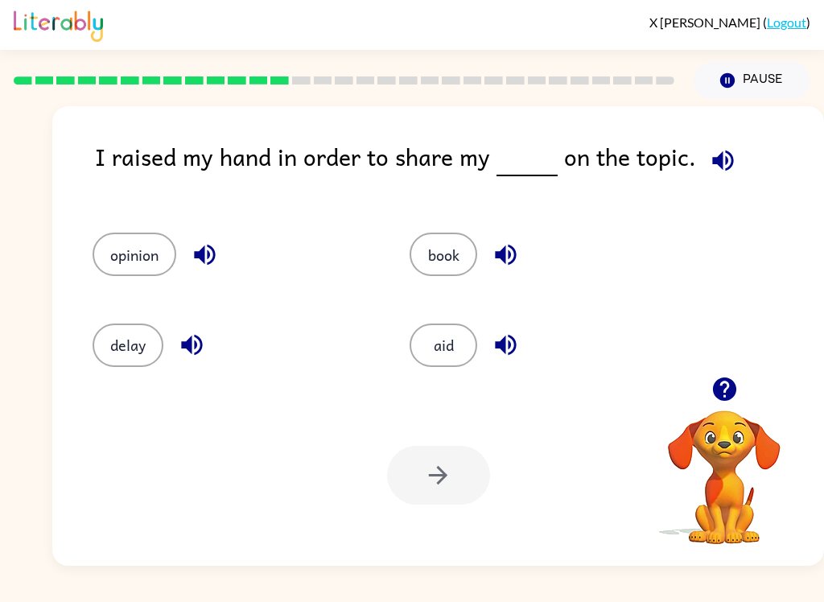
click at [716, 161] on icon "button" at bounding box center [723, 160] width 28 height 28
click at [702, 167] on button "button" at bounding box center [722, 160] width 41 height 41
click at [151, 269] on button "opinion" at bounding box center [135, 254] width 84 height 43
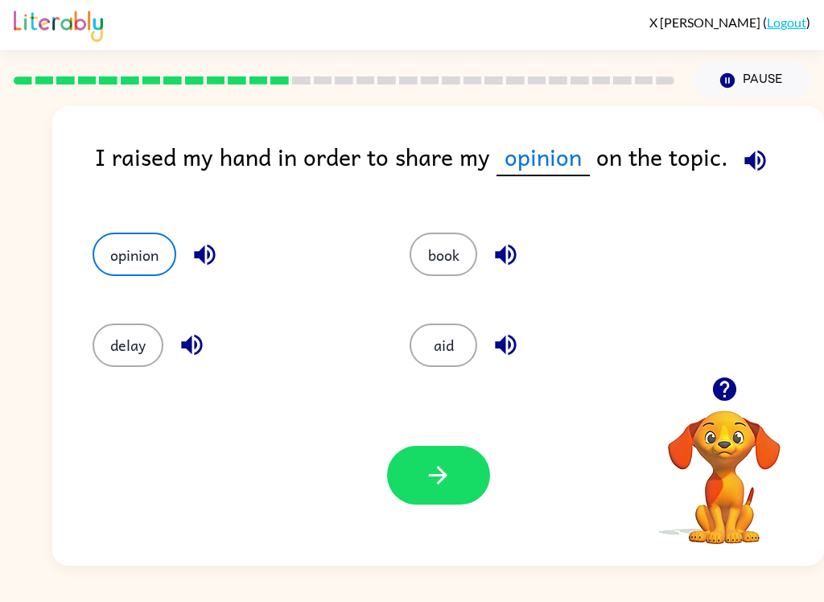
click at [218, 256] on icon "button" at bounding box center [205, 255] width 28 height 28
click at [191, 353] on icon "button" at bounding box center [191, 345] width 21 height 21
click at [508, 260] on icon "button" at bounding box center [506, 255] width 28 height 28
click at [516, 341] on icon "button" at bounding box center [505, 345] width 21 height 21
click at [459, 488] on button "button" at bounding box center [438, 475] width 103 height 59
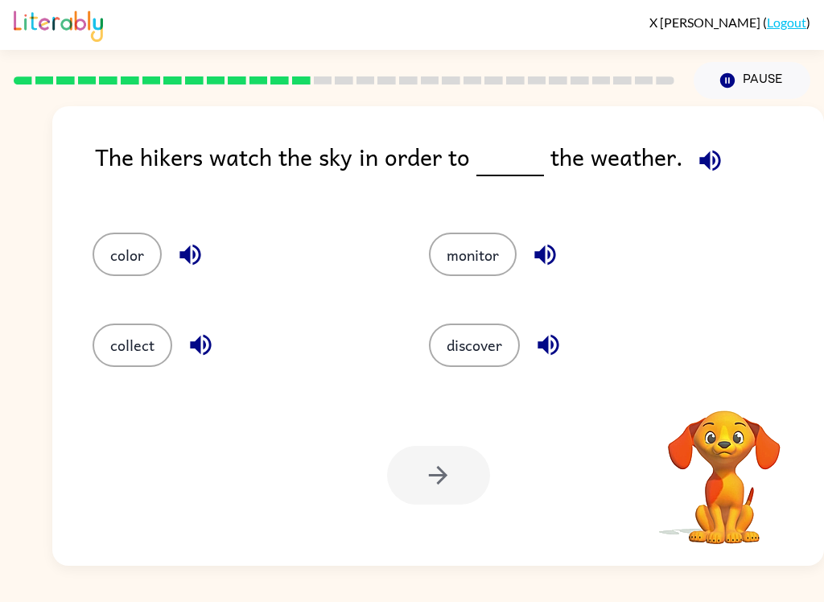
click at [701, 155] on icon "button" at bounding box center [710, 160] width 28 height 28
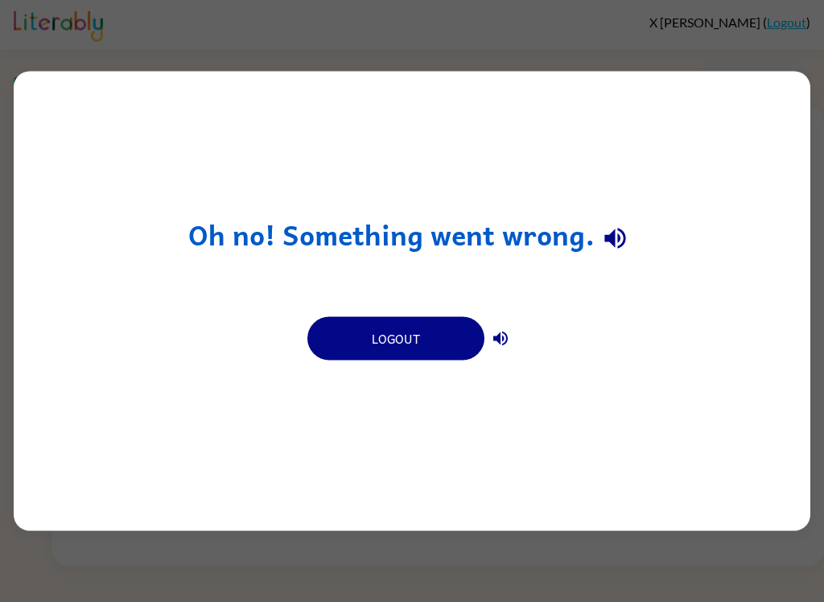
click at [434, 345] on button "Logout" at bounding box center [395, 338] width 177 height 43
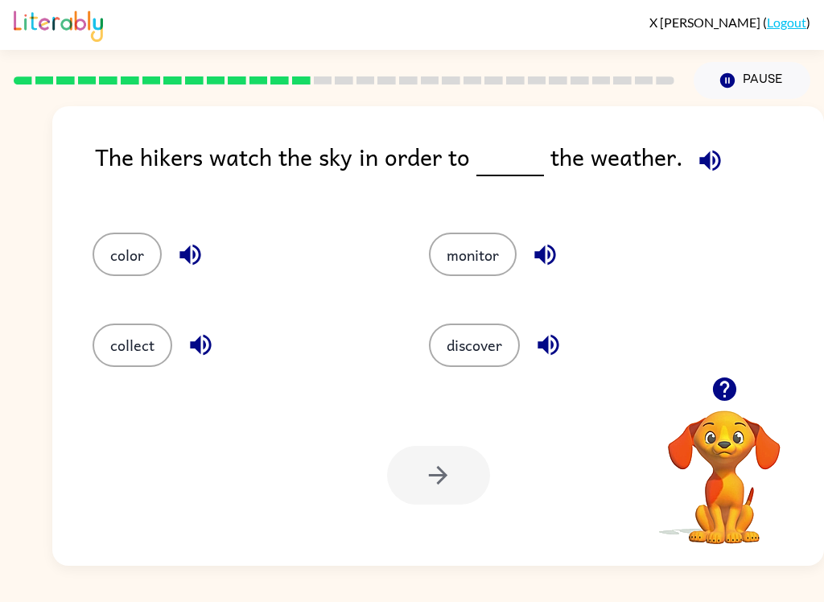
click at [707, 155] on icon "button" at bounding box center [710, 160] width 28 height 28
click at [711, 151] on icon "button" at bounding box center [710, 160] width 28 height 28
click at [709, 148] on icon "button" at bounding box center [710, 160] width 28 height 28
click at [714, 146] on button "button" at bounding box center [709, 160] width 41 height 41
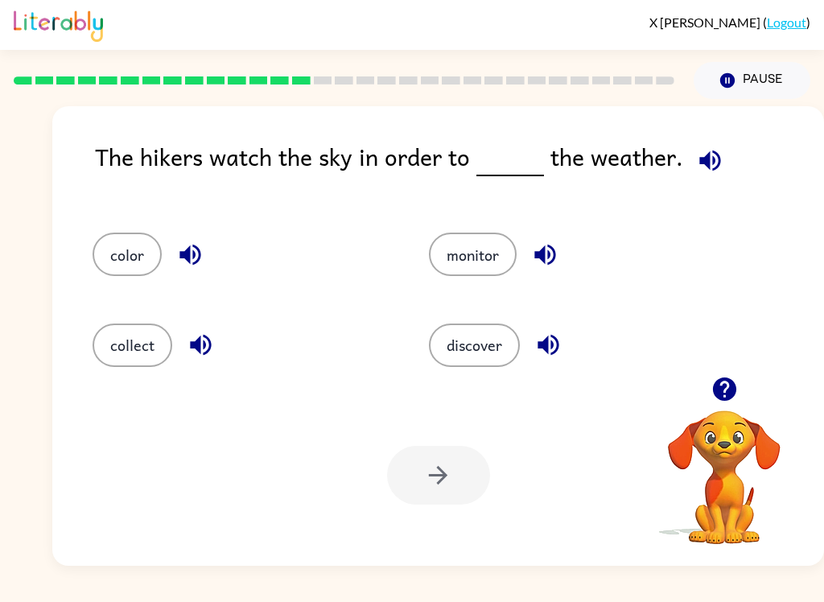
click at [713, 146] on button "button" at bounding box center [709, 160] width 41 height 41
click at [700, 167] on icon "button" at bounding box center [709, 160] width 21 height 21
click at [700, 166] on icon "button" at bounding box center [709, 160] width 21 height 21
click at [699, 160] on icon "button" at bounding box center [709, 160] width 21 height 21
click at [187, 265] on icon "button" at bounding box center [190, 255] width 28 height 28
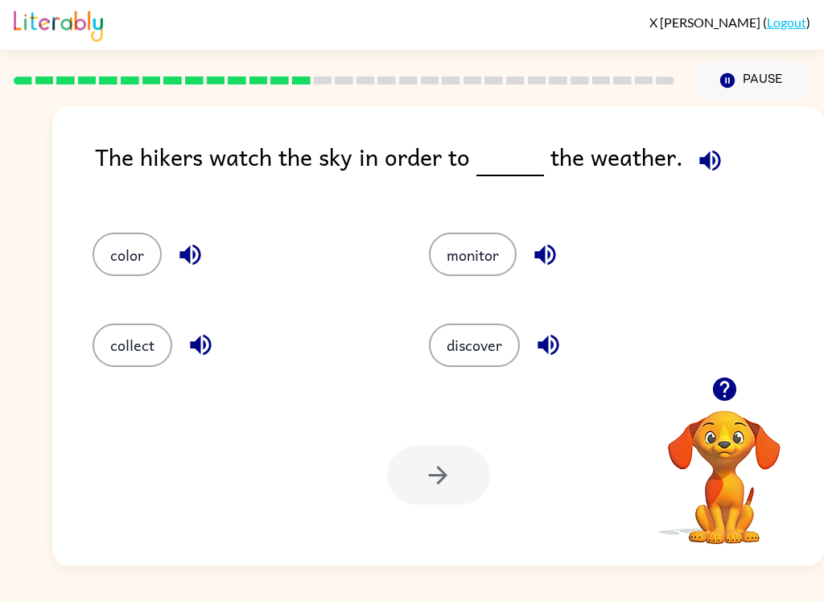
click at [202, 337] on icon "button" at bounding box center [201, 345] width 28 height 28
click at [537, 262] on icon "button" at bounding box center [545, 255] width 28 height 28
click at [544, 365] on button "button" at bounding box center [548, 344] width 41 height 41
click at [490, 256] on button "monitor" at bounding box center [473, 254] width 88 height 43
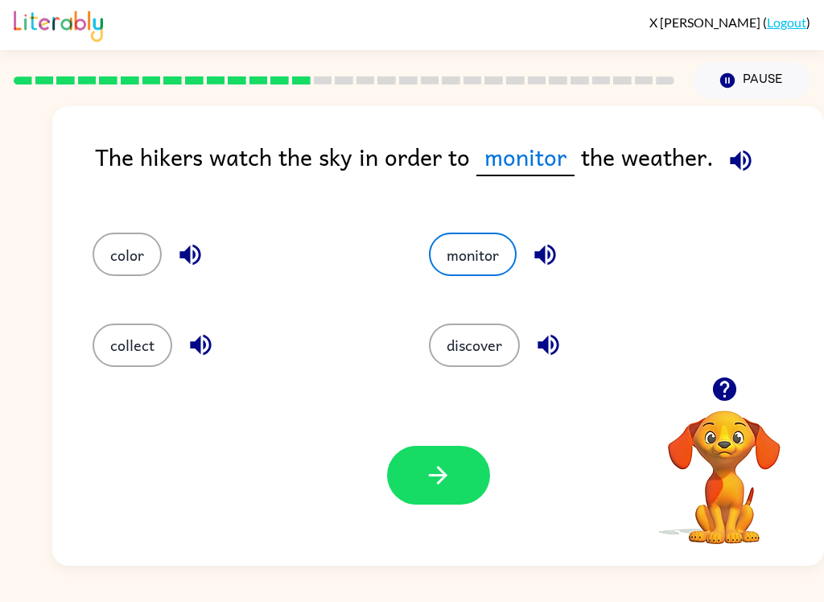
click at [457, 475] on button "button" at bounding box center [438, 475] width 103 height 59
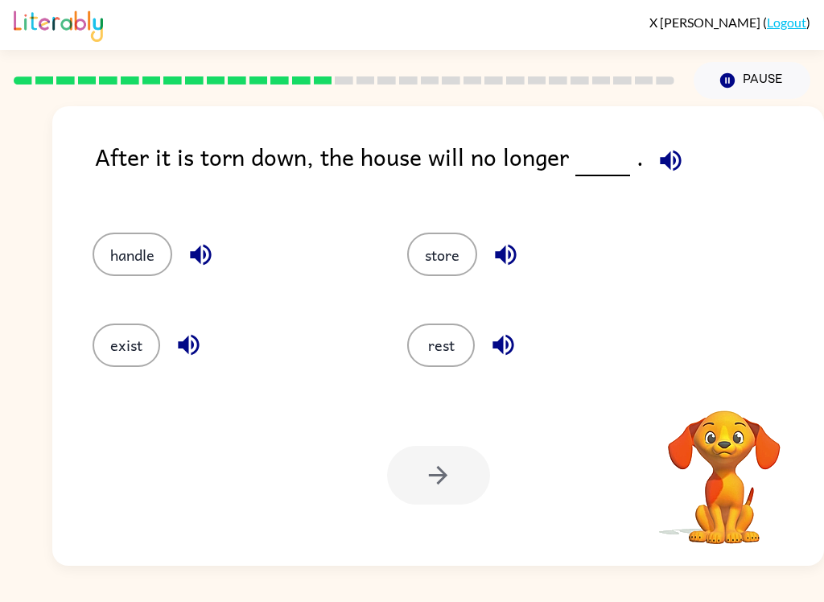
click at [668, 161] on icon "button" at bounding box center [670, 160] width 21 height 21
click at [195, 253] on icon "button" at bounding box center [200, 255] width 21 height 21
click at [174, 344] on button "button" at bounding box center [188, 344] width 41 height 41
click at [511, 254] on icon "button" at bounding box center [505, 255] width 21 height 21
click at [504, 352] on icon "button" at bounding box center [502, 345] width 21 height 21
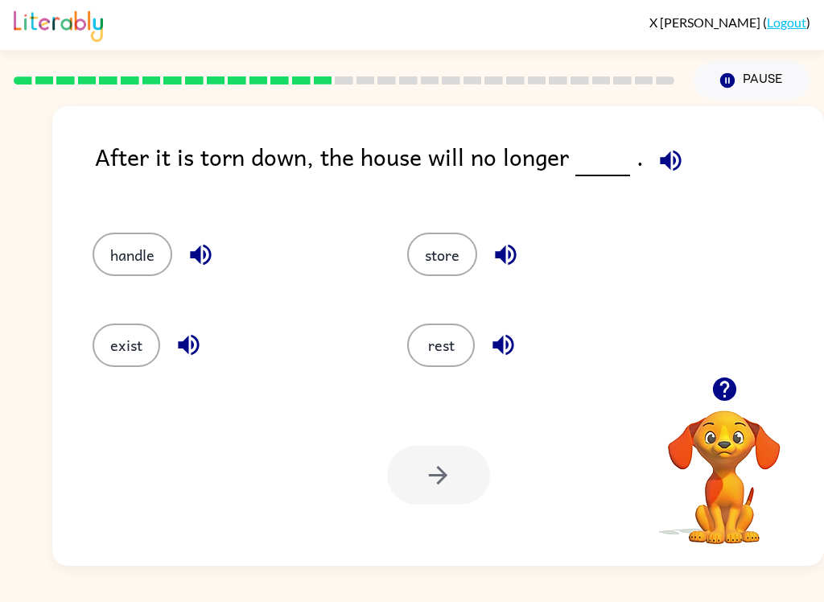
click at [114, 344] on button "exist" at bounding box center [127, 344] width 68 height 43
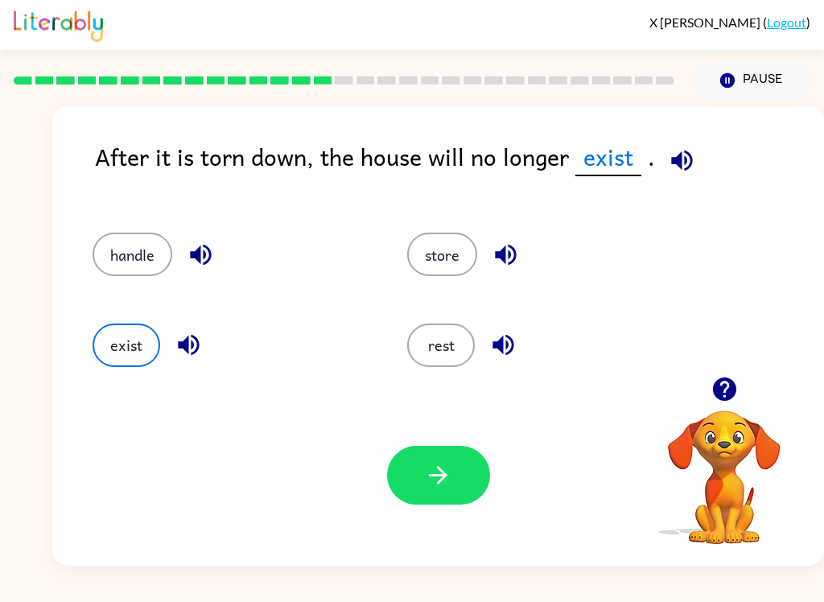
click at [685, 158] on icon "button" at bounding box center [682, 160] width 28 height 28
click at [460, 470] on button "button" at bounding box center [438, 475] width 103 height 59
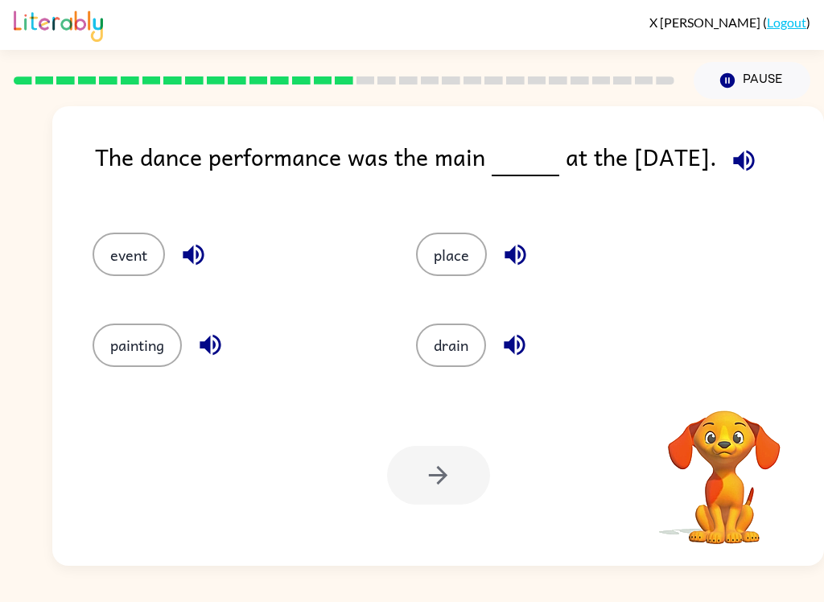
click at [744, 163] on icon "button" at bounding box center [743, 160] width 21 height 21
click at [747, 167] on icon "button" at bounding box center [744, 160] width 28 height 28
click at [187, 251] on icon "button" at bounding box center [193, 255] width 28 height 28
click at [127, 253] on button "event" at bounding box center [129, 254] width 72 height 43
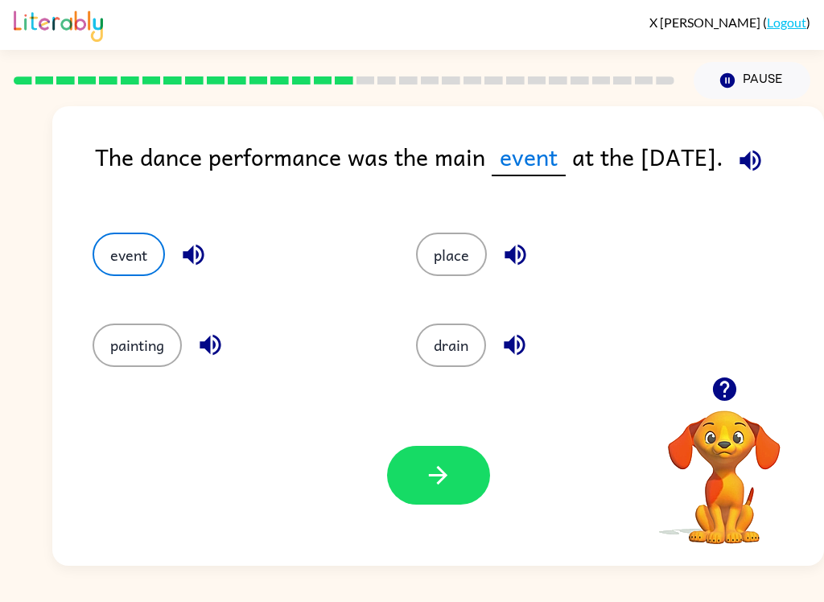
click at [459, 496] on button "button" at bounding box center [438, 475] width 103 height 59
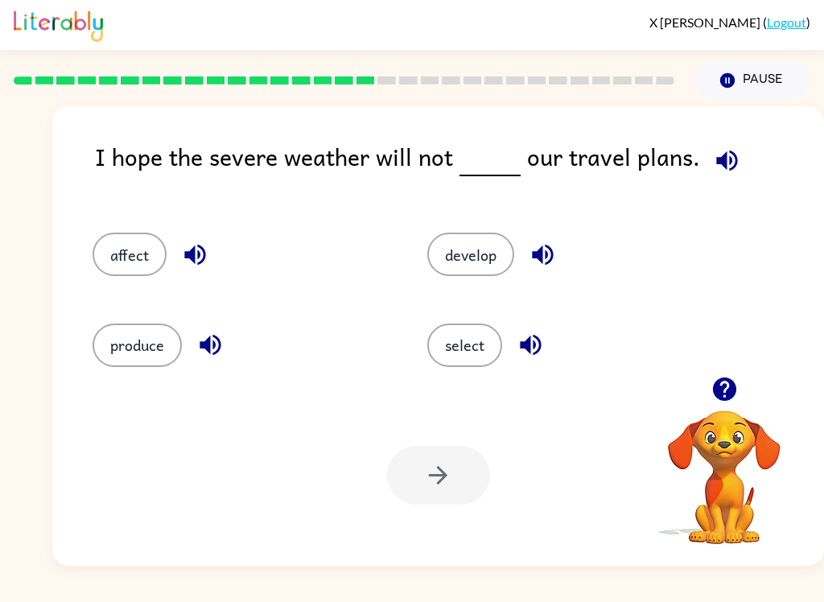
click at [722, 168] on icon "button" at bounding box center [727, 160] width 28 height 28
click at [195, 252] on icon "button" at bounding box center [194, 255] width 21 height 21
click at [124, 247] on button "affect" at bounding box center [130, 254] width 74 height 43
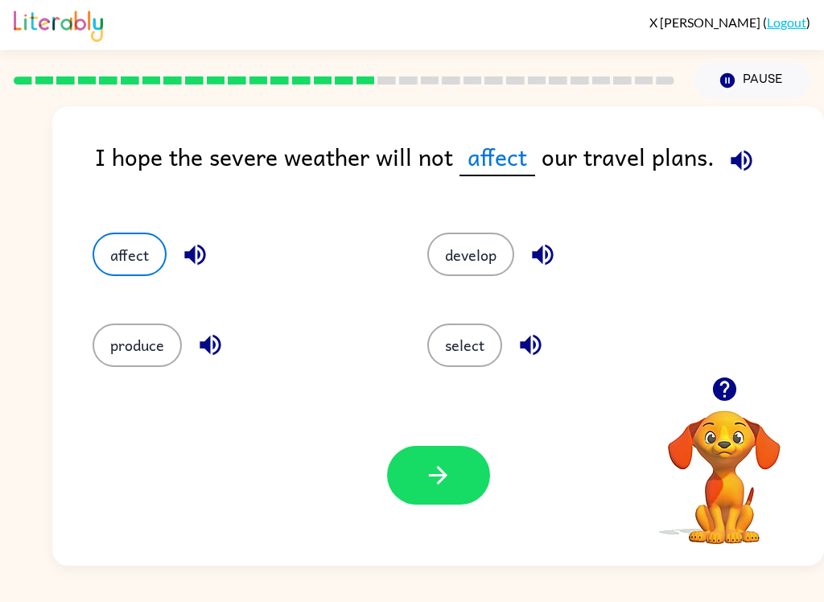
click at [439, 461] on button "button" at bounding box center [438, 475] width 103 height 59
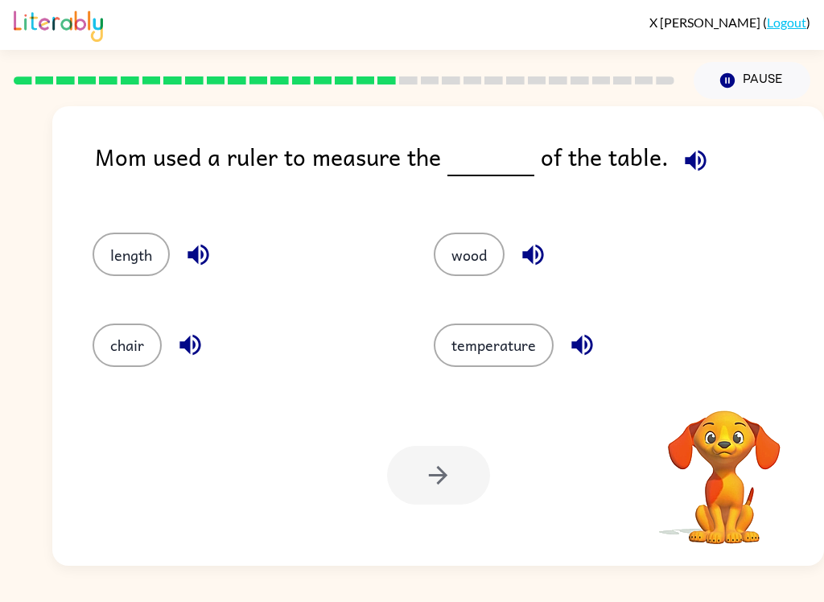
click at [675, 174] on button "button" at bounding box center [695, 160] width 41 height 41
click at [193, 261] on icon "button" at bounding box center [198, 255] width 28 height 28
click at [106, 273] on button "length" at bounding box center [131, 254] width 77 height 43
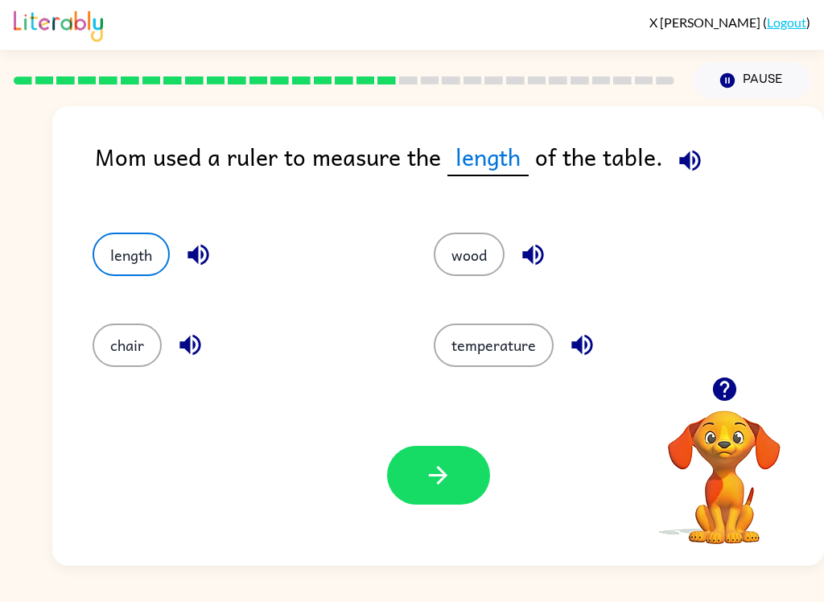
click at [447, 476] on icon "button" at bounding box center [438, 475] width 19 height 19
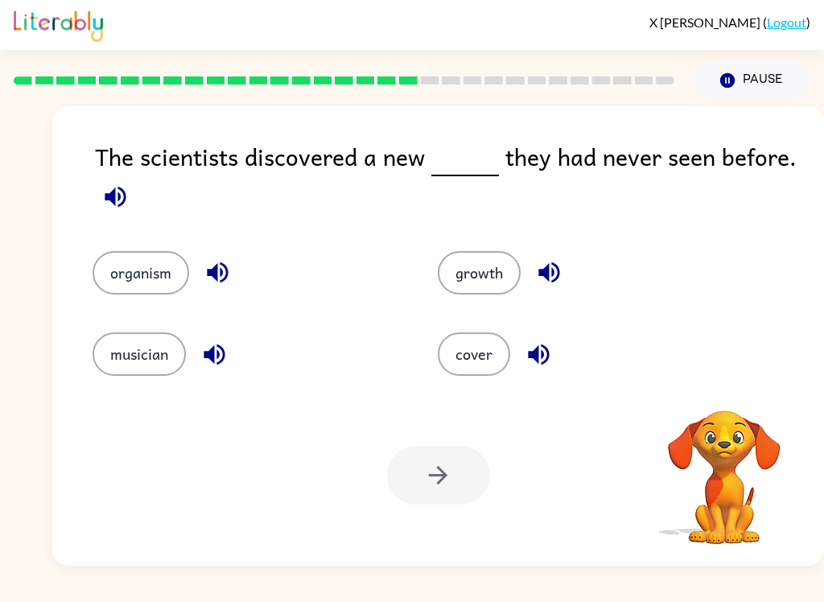
click at [549, 272] on icon "button" at bounding box center [548, 272] width 21 height 21
click at [103, 183] on button "button" at bounding box center [115, 196] width 41 height 41
click at [110, 186] on icon "button" at bounding box center [115, 197] width 28 height 28
click at [113, 195] on icon "button" at bounding box center [115, 196] width 21 height 21
click at [208, 280] on icon "button" at bounding box center [218, 272] width 28 height 28
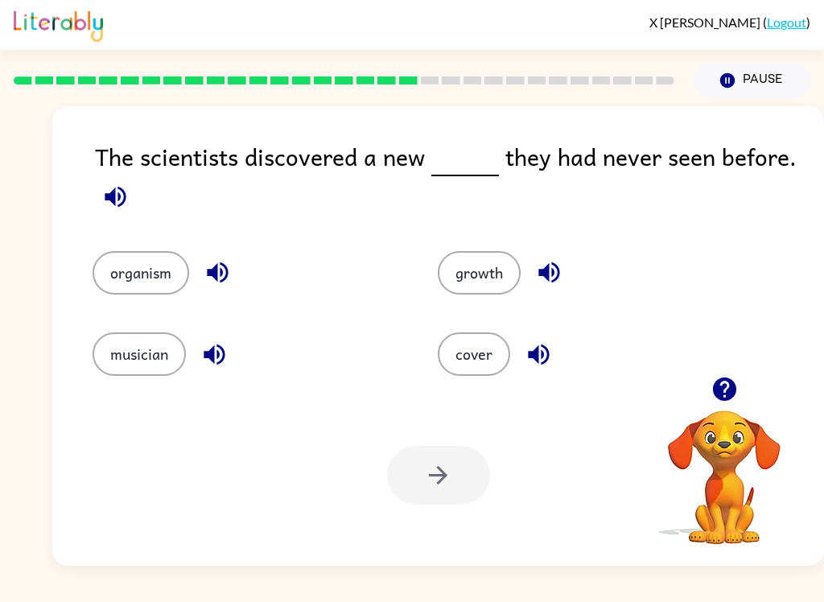
click at [212, 351] on icon "button" at bounding box center [214, 354] width 21 height 21
click at [546, 265] on icon "button" at bounding box center [549, 272] width 28 height 28
click at [544, 356] on icon "button" at bounding box center [539, 354] width 28 height 28
click at [149, 272] on button "organism" at bounding box center [141, 272] width 97 height 43
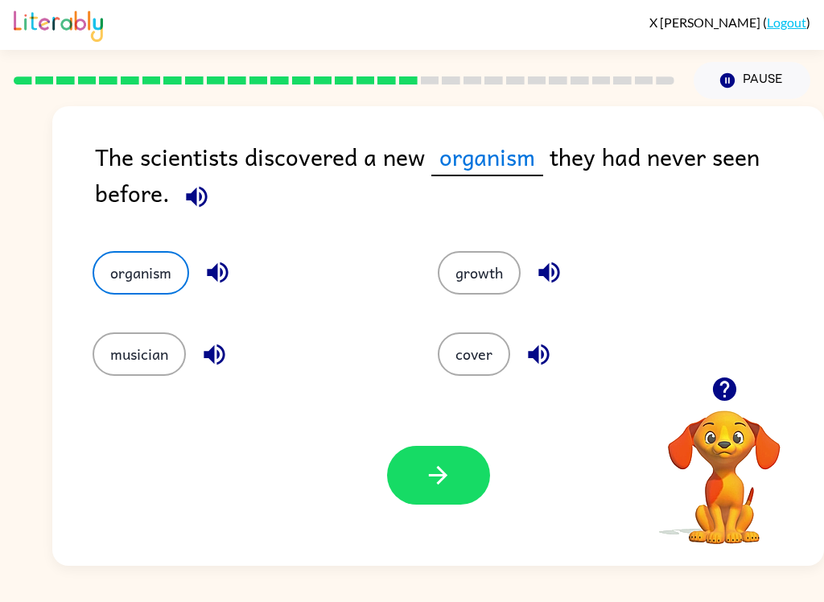
click at [209, 270] on icon "button" at bounding box center [218, 272] width 28 height 28
click at [223, 277] on icon "button" at bounding box center [218, 272] width 28 height 28
click at [442, 501] on button "button" at bounding box center [438, 475] width 103 height 59
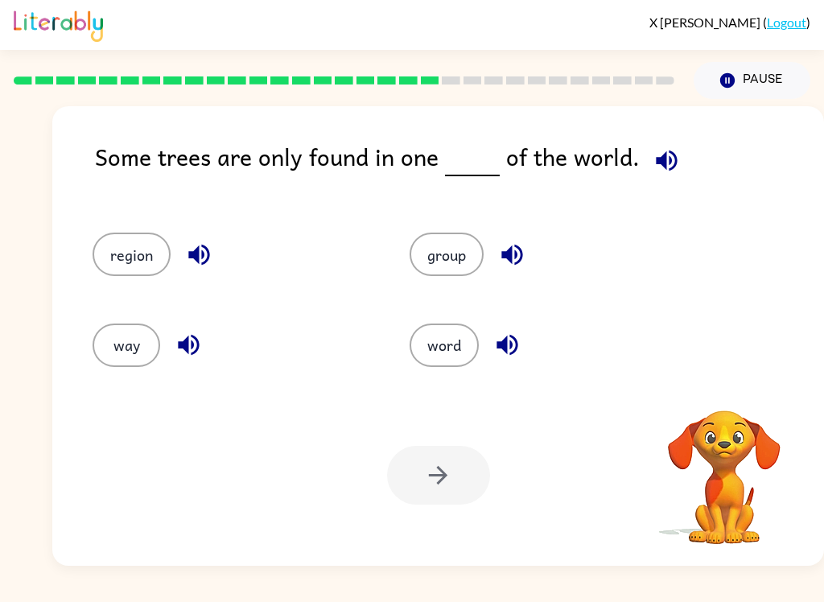
click at [663, 159] on icon "button" at bounding box center [666, 160] width 21 height 21
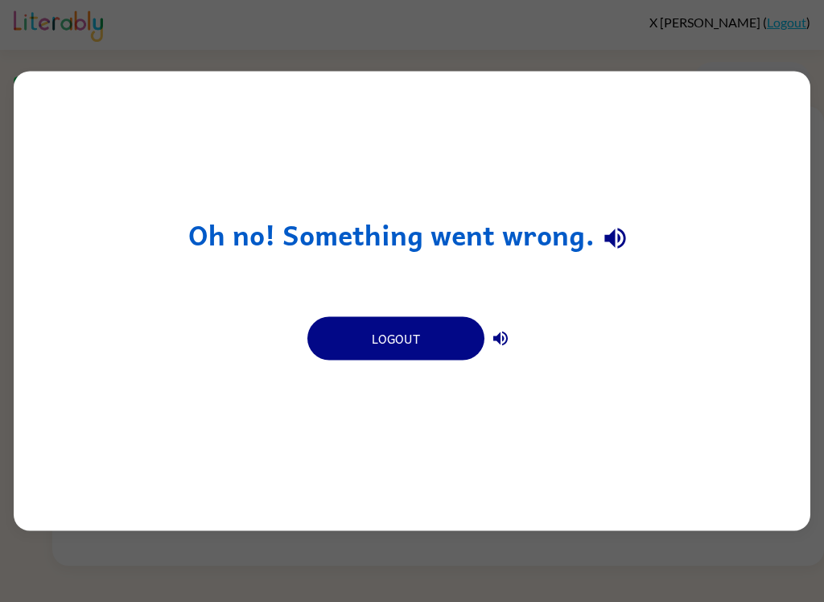
click at [428, 339] on button "Logout" at bounding box center [395, 338] width 177 height 43
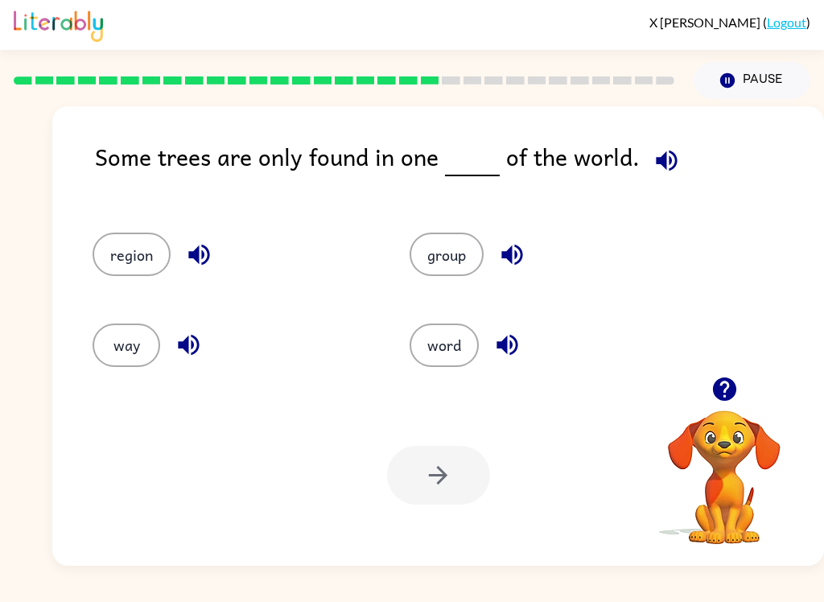
click at [653, 170] on icon "button" at bounding box center [666, 160] width 28 height 28
click at [513, 257] on icon "button" at bounding box center [512, 255] width 28 height 28
click at [508, 354] on icon "button" at bounding box center [507, 345] width 28 height 28
click at [187, 241] on button "button" at bounding box center [199, 254] width 41 height 41
click at [190, 359] on icon "button" at bounding box center [189, 345] width 28 height 28
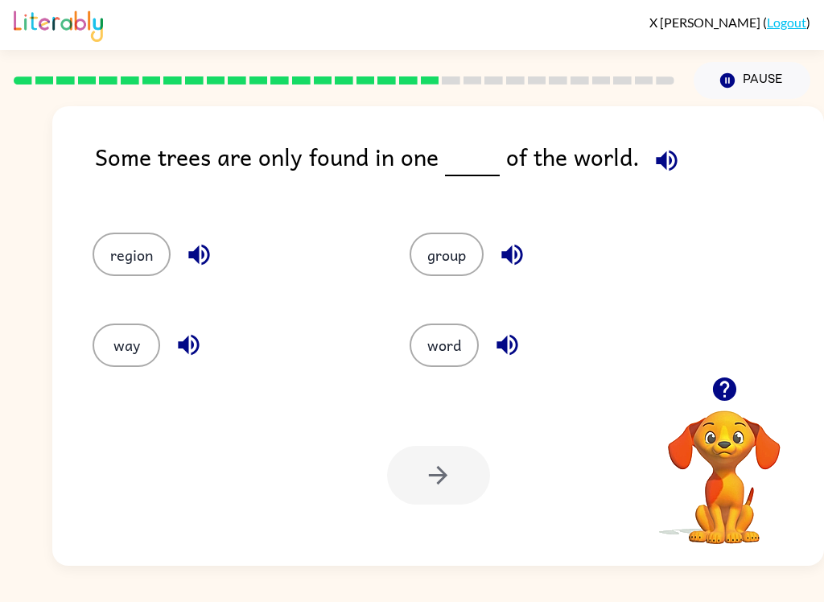
click at [127, 241] on button "region" at bounding box center [132, 254] width 78 height 43
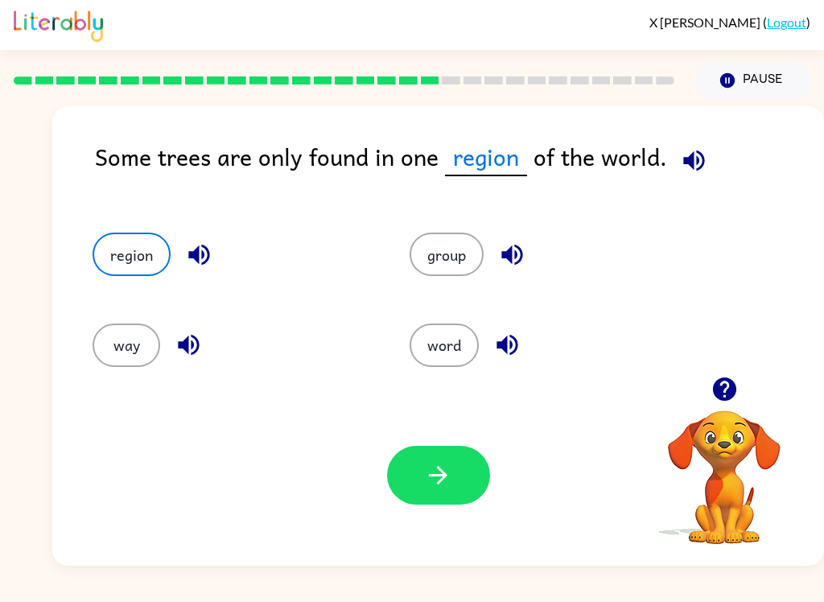
click at [445, 493] on button "button" at bounding box center [438, 475] width 103 height 59
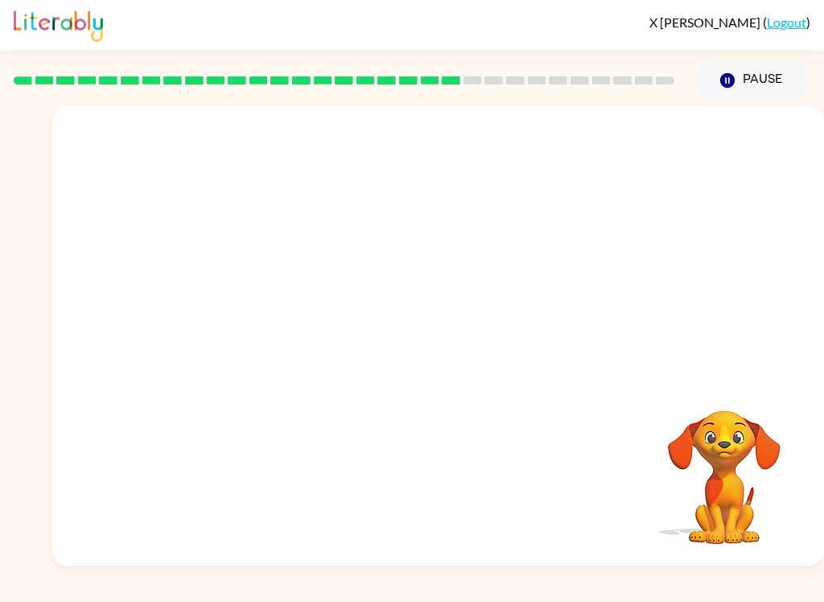
click at [311, 253] on video "Your browser must support playing .mp4 files to use Literably. Please try using…" at bounding box center [438, 241] width 772 height 270
click at [331, 321] on video "Your browser must support playing .mp4 files to use Literably. Please try using…" at bounding box center [438, 241] width 772 height 270
click at [293, 329] on video "Your browser must support playing .mp4 files to use Literably. Please try using…" at bounding box center [438, 241] width 772 height 270
click at [292, 329] on video "Your browser must support playing .mp4 files to use Literably. Please try using…" at bounding box center [438, 241] width 772 height 270
click at [261, 301] on video "Your browser must support playing .mp4 files to use Literably. Please try using…" at bounding box center [438, 241] width 772 height 270
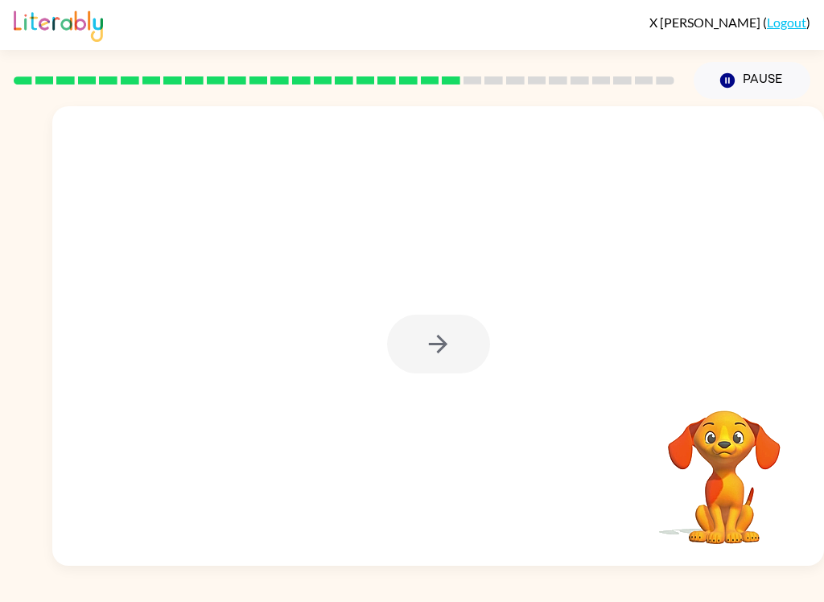
click at [463, 322] on button "button" at bounding box center [438, 344] width 103 height 59
click at [462, 322] on div at bounding box center [438, 344] width 103 height 59
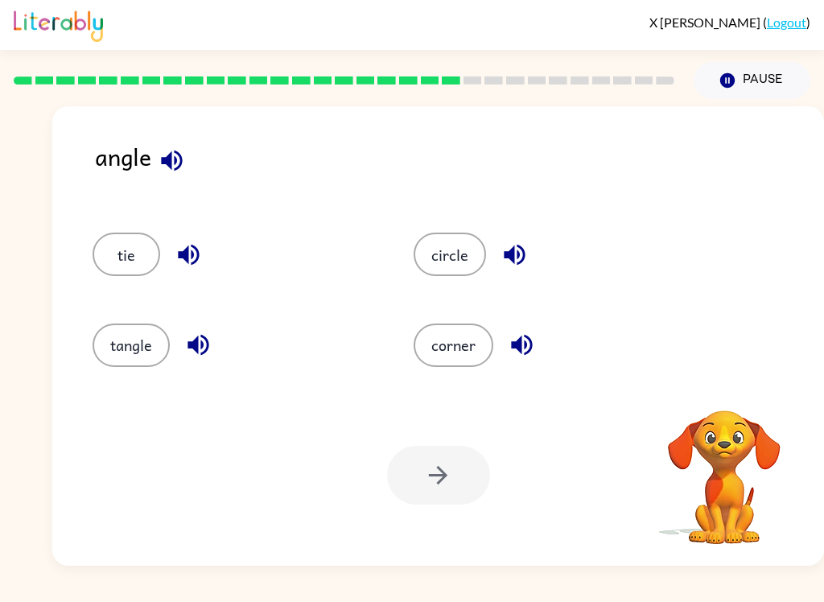
click at [163, 158] on icon "button" at bounding box center [171, 160] width 21 height 21
click at [156, 167] on button "button" at bounding box center [171, 160] width 41 height 41
click at [155, 167] on button "button" at bounding box center [171, 160] width 41 height 41
click at [168, 161] on icon "button" at bounding box center [171, 160] width 21 height 21
click at [174, 155] on icon "button" at bounding box center [172, 160] width 28 height 28
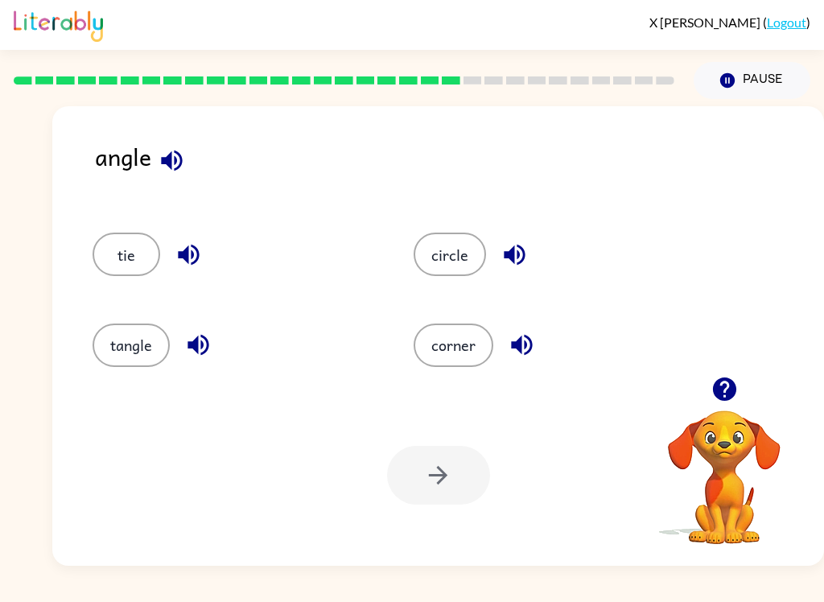
click at [191, 249] on icon "button" at bounding box center [189, 255] width 28 height 28
click at [198, 346] on icon "button" at bounding box center [197, 345] width 21 height 21
click at [521, 253] on icon "button" at bounding box center [514, 255] width 28 height 28
click at [521, 349] on icon "button" at bounding box center [522, 345] width 28 height 28
click at [475, 342] on button "corner" at bounding box center [454, 344] width 80 height 43
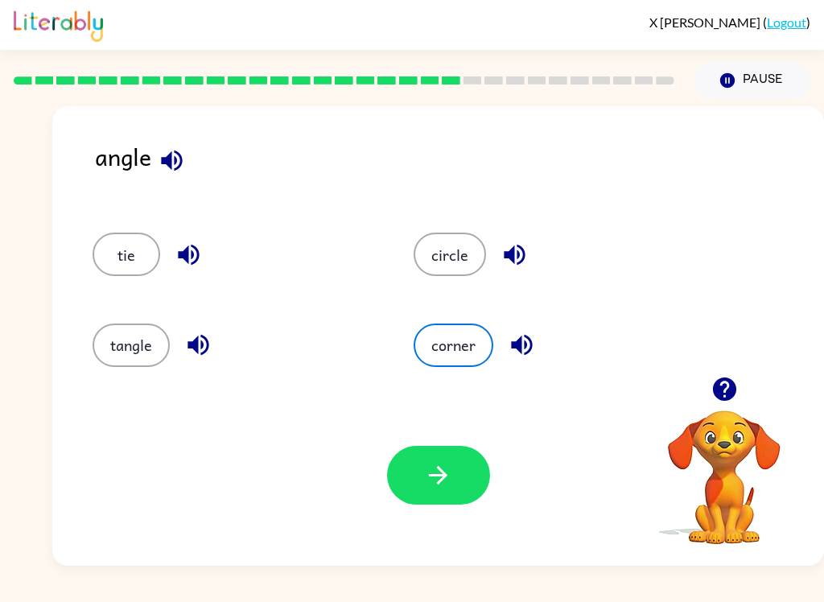
click at [424, 469] on icon "button" at bounding box center [438, 475] width 28 height 28
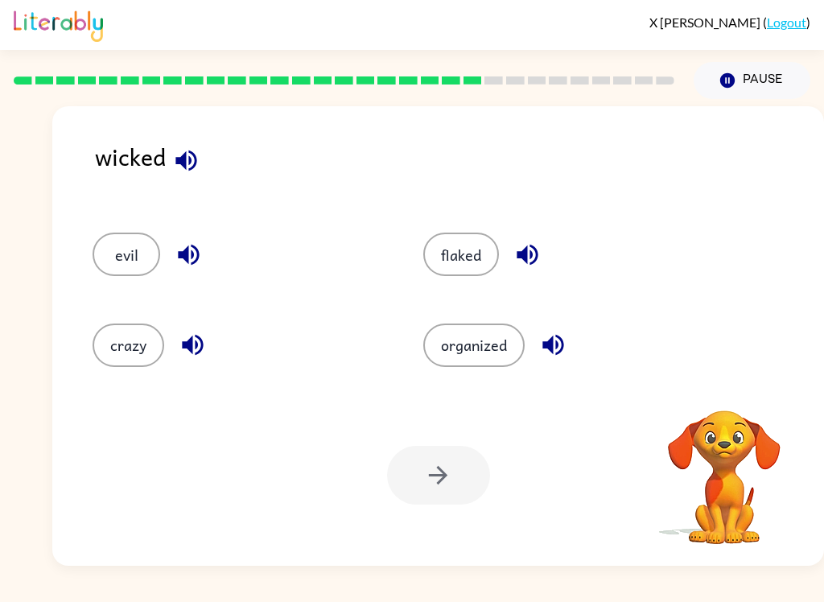
click at [205, 153] on button "button" at bounding box center [186, 160] width 41 height 41
click at [176, 158] on icon "button" at bounding box center [186, 160] width 28 height 28
click at [126, 257] on button "evil" at bounding box center [127, 254] width 68 height 43
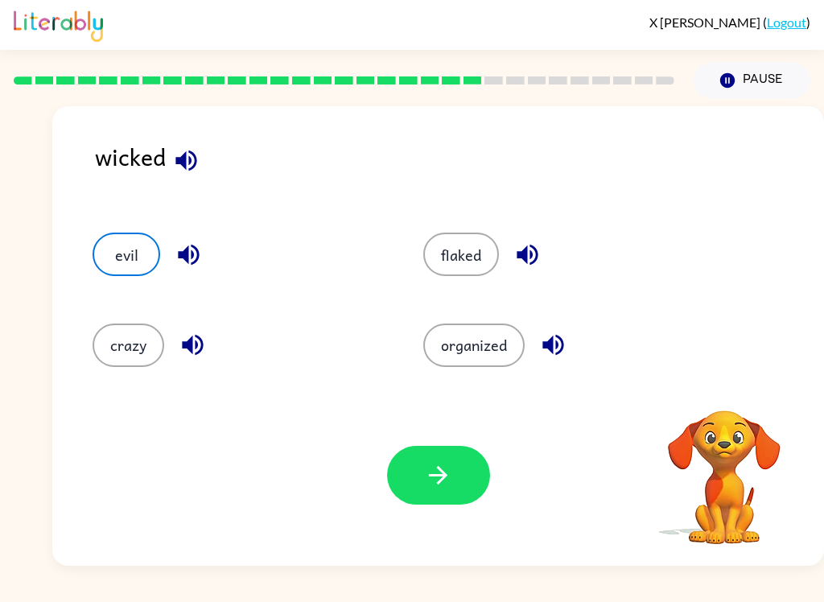
click at [447, 484] on icon "button" at bounding box center [438, 475] width 28 height 28
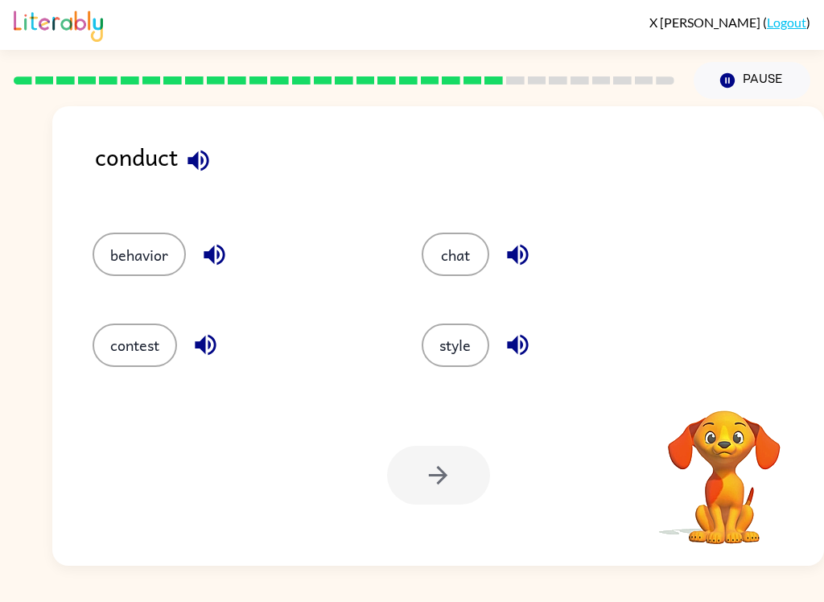
click at [201, 171] on icon "button" at bounding box center [197, 160] width 21 height 21
click at [211, 258] on icon "button" at bounding box center [214, 255] width 21 height 21
click at [211, 351] on icon "button" at bounding box center [205, 345] width 28 height 28
click at [524, 259] on icon "button" at bounding box center [518, 255] width 28 height 28
click at [518, 348] on icon "button" at bounding box center [518, 345] width 28 height 28
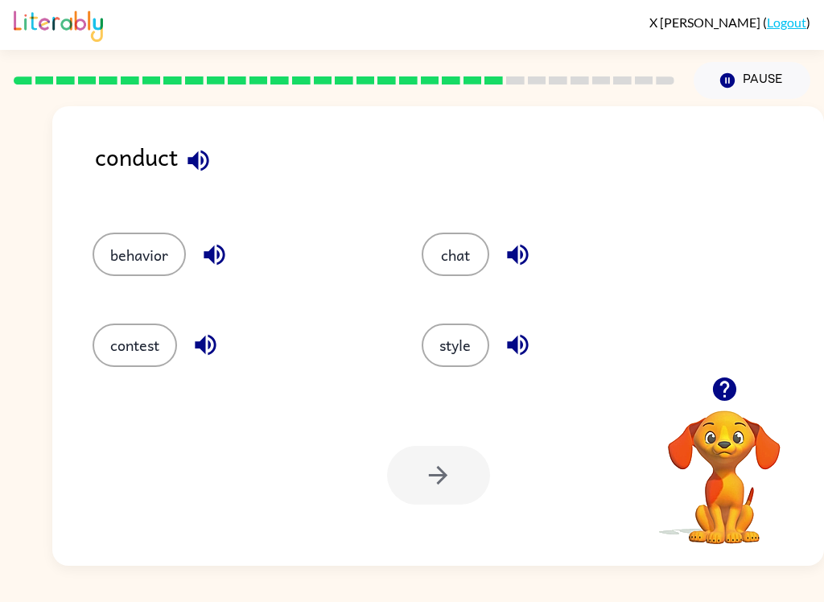
click at [195, 158] on icon "button" at bounding box center [197, 160] width 21 height 21
click at [188, 343] on button "button" at bounding box center [205, 344] width 41 height 41
click at [215, 249] on icon "button" at bounding box center [214, 255] width 28 height 28
click at [518, 243] on icon "button" at bounding box center [518, 255] width 28 height 28
click at [522, 349] on icon "button" at bounding box center [518, 345] width 28 height 28
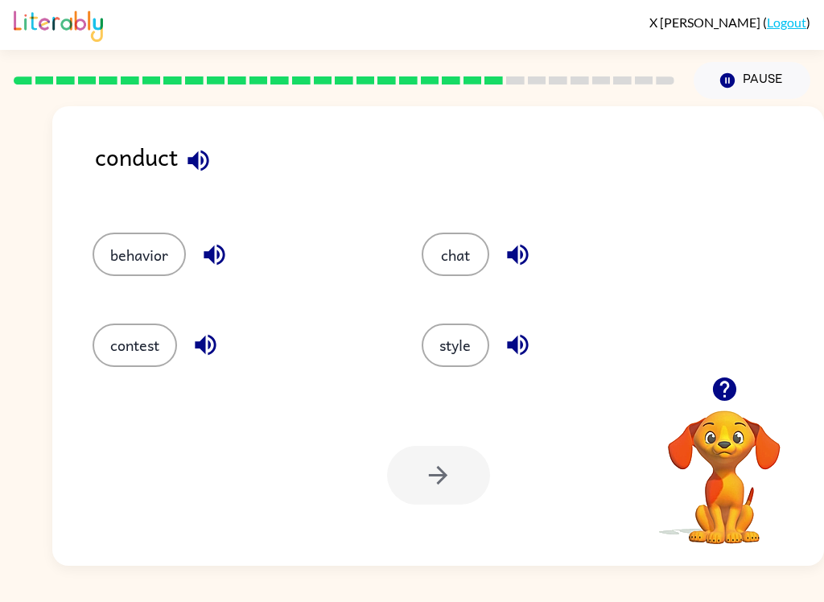
click at [208, 265] on icon "button" at bounding box center [214, 255] width 28 height 28
click at [206, 246] on icon "button" at bounding box center [214, 255] width 28 height 28
click at [195, 356] on icon "button" at bounding box center [205, 345] width 28 height 28
click at [530, 256] on icon "button" at bounding box center [518, 255] width 28 height 28
click at [514, 355] on icon "button" at bounding box center [518, 345] width 28 height 28
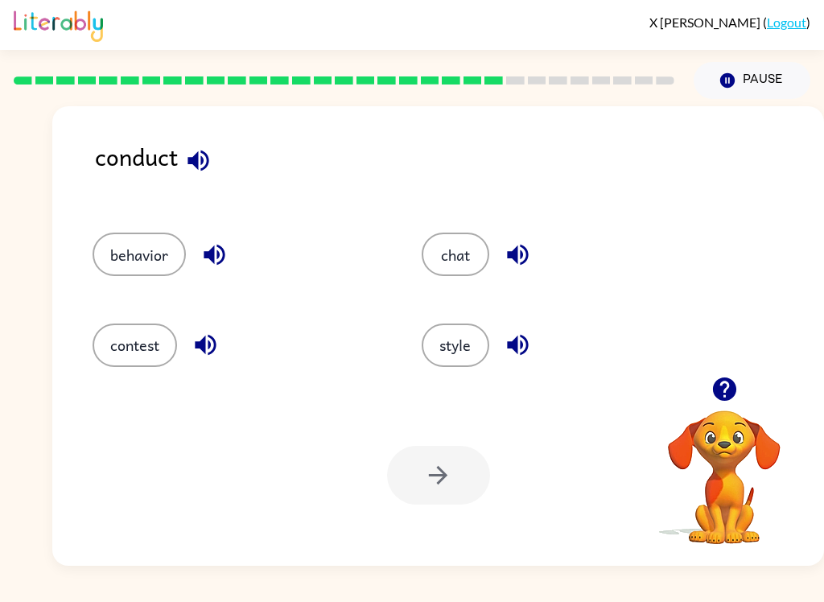
click at [155, 365] on button "contest" at bounding box center [135, 344] width 84 height 43
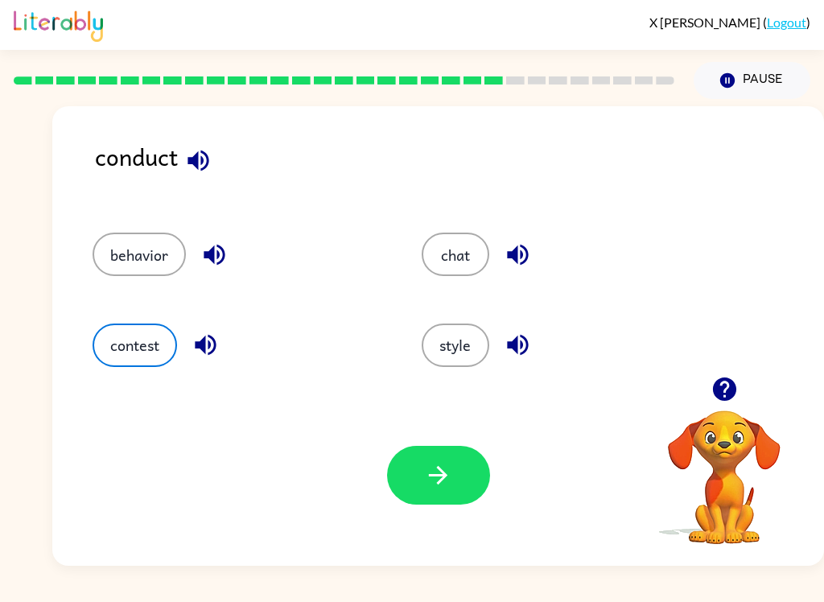
click at [216, 339] on icon "button" at bounding box center [205, 345] width 28 height 28
click at [430, 474] on icon "button" at bounding box center [438, 475] width 28 height 28
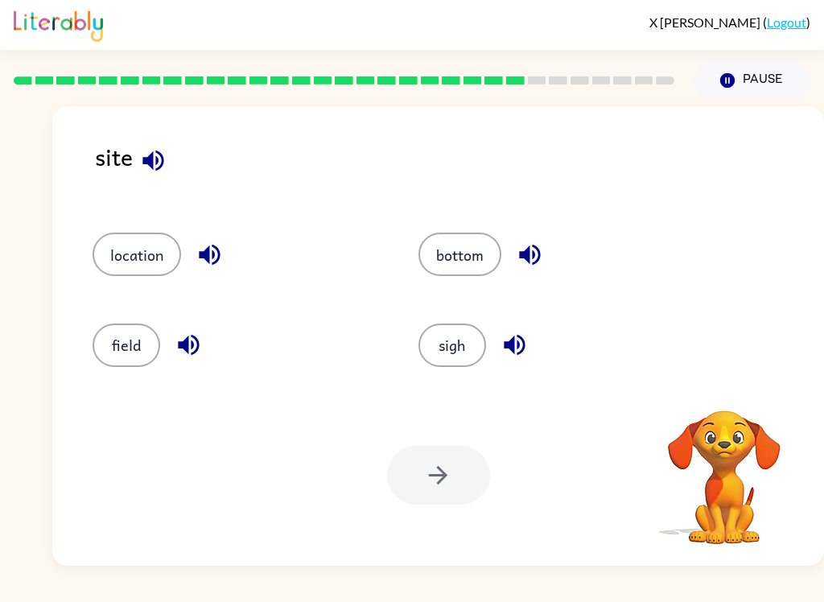
click at [141, 167] on icon "button" at bounding box center [153, 160] width 28 height 28
click at [209, 249] on icon "button" at bounding box center [209, 255] width 21 height 21
click at [180, 362] on button "button" at bounding box center [188, 344] width 41 height 41
click at [533, 253] on icon "button" at bounding box center [530, 255] width 28 height 28
click at [517, 340] on icon "button" at bounding box center [514, 345] width 28 height 28
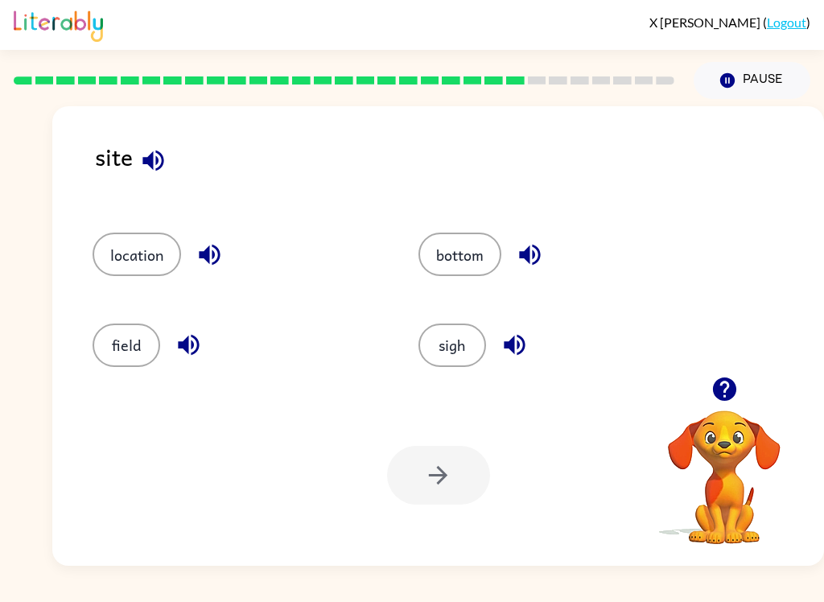
click at [517, 248] on icon "button" at bounding box center [530, 255] width 28 height 28
click at [149, 241] on button "location" at bounding box center [137, 254] width 88 height 43
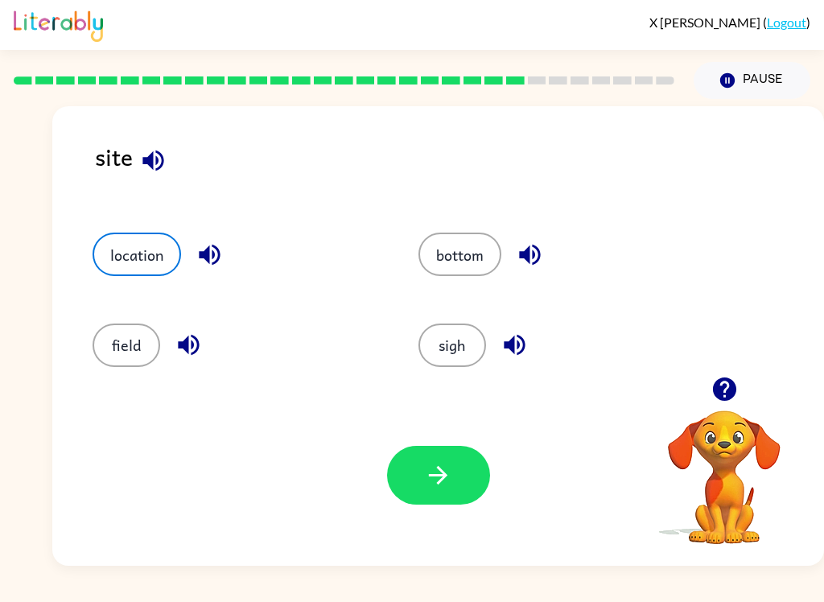
click at [426, 479] on icon "button" at bounding box center [438, 475] width 28 height 28
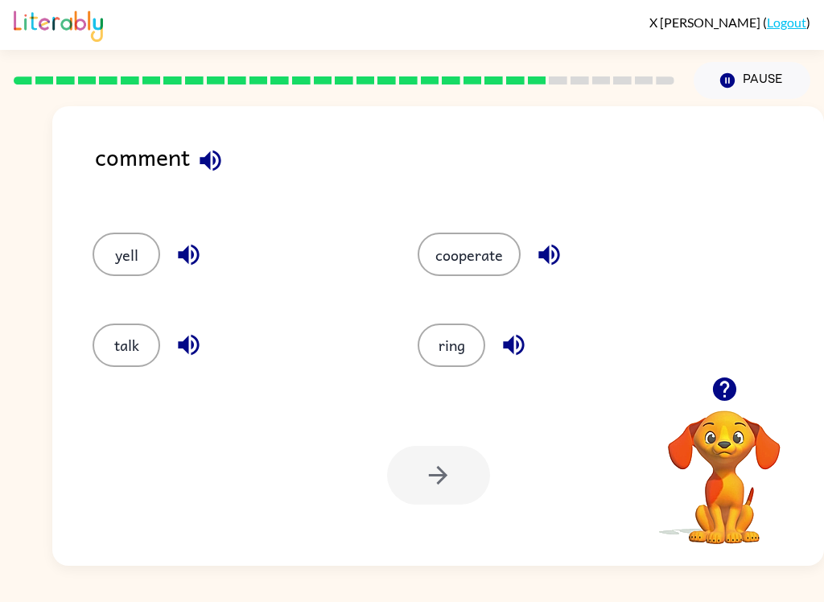
click at [215, 162] on icon "button" at bounding box center [210, 160] width 21 height 21
click at [213, 166] on icon "button" at bounding box center [210, 160] width 21 height 21
click at [175, 254] on icon "button" at bounding box center [189, 255] width 28 height 28
click at [189, 339] on icon "button" at bounding box center [189, 345] width 28 height 28
click at [536, 269] on icon "button" at bounding box center [549, 255] width 28 height 28
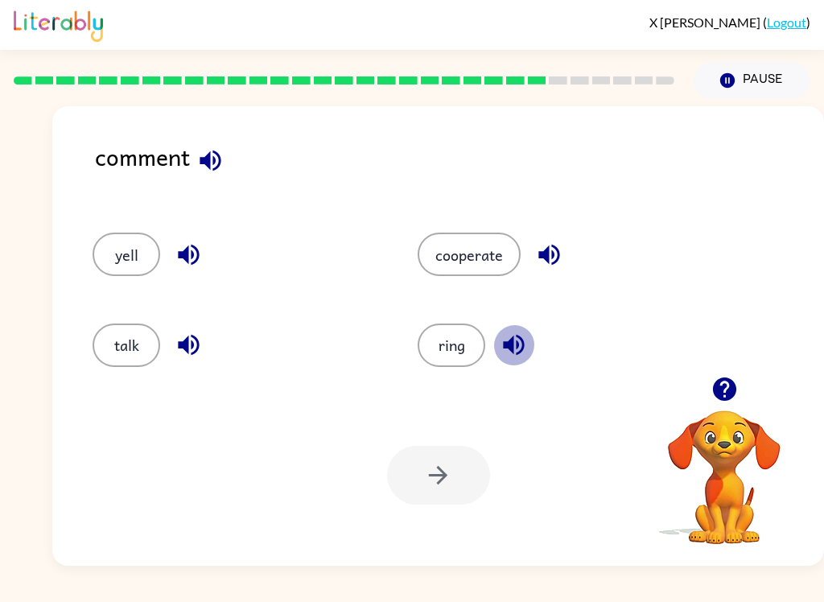
click at [522, 344] on icon "button" at bounding box center [513, 345] width 21 height 21
click at [483, 271] on button "cooperate" at bounding box center [469, 254] width 103 height 43
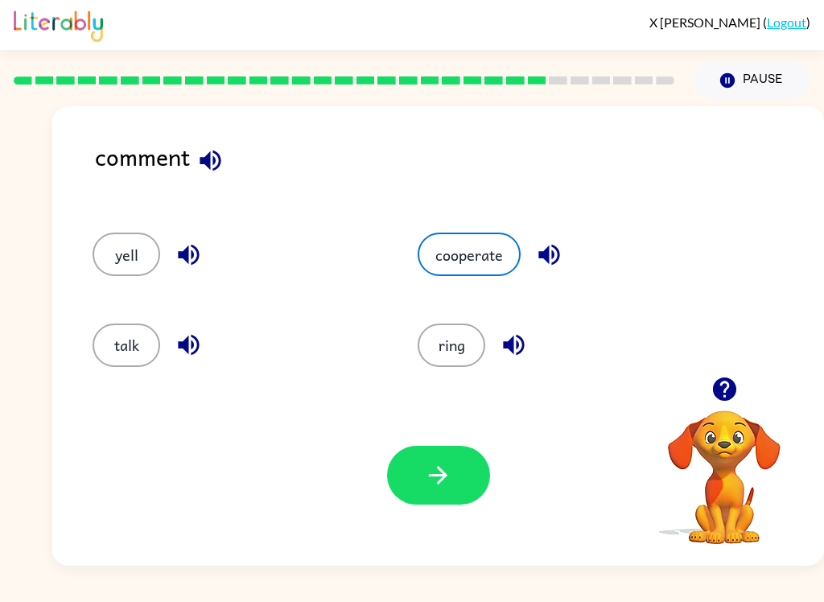
click at [126, 355] on button "talk" at bounding box center [127, 344] width 68 height 43
click at [456, 488] on button "button" at bounding box center [438, 475] width 103 height 59
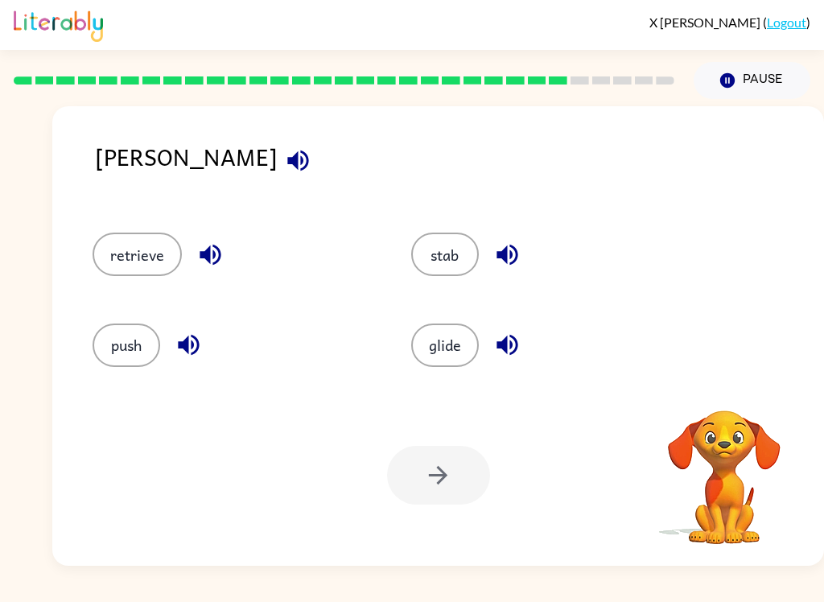
click at [284, 154] on icon "button" at bounding box center [298, 160] width 28 height 28
click at [211, 256] on icon "button" at bounding box center [210, 255] width 28 height 28
click at [179, 359] on icon "button" at bounding box center [189, 345] width 28 height 28
click at [504, 257] on icon "button" at bounding box center [506, 255] width 21 height 21
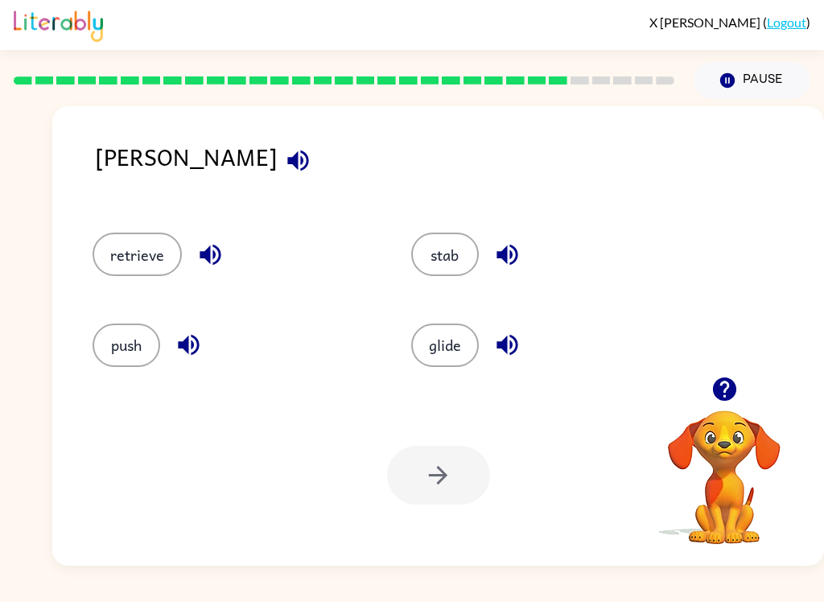
click at [503, 356] on icon "button" at bounding box center [507, 345] width 28 height 28
click at [130, 243] on button "retrieve" at bounding box center [137, 254] width 89 height 43
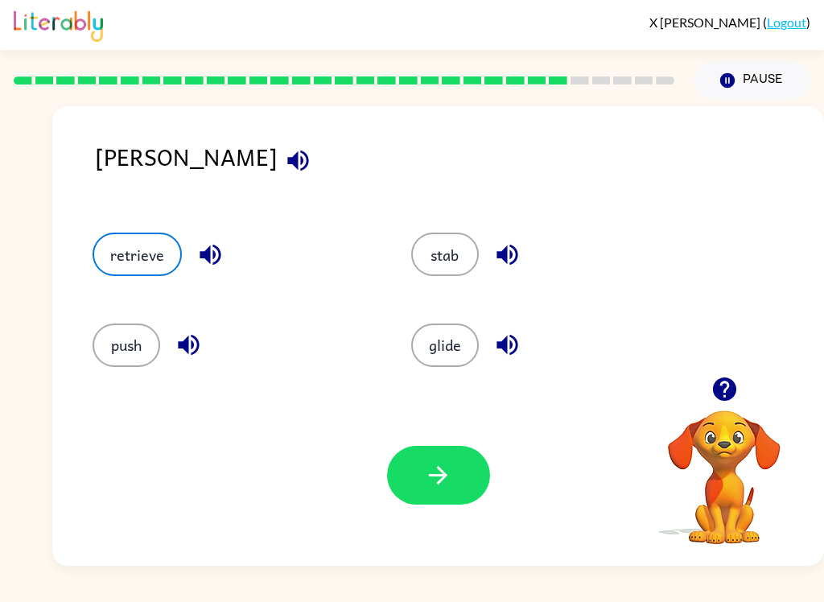
click at [190, 249] on button "button" at bounding box center [210, 254] width 41 height 41
click at [195, 352] on icon "button" at bounding box center [188, 345] width 21 height 21
click at [175, 339] on icon "button" at bounding box center [189, 345] width 28 height 28
click at [284, 157] on icon "button" at bounding box center [298, 160] width 28 height 28
click at [509, 341] on icon "button" at bounding box center [507, 345] width 28 height 28
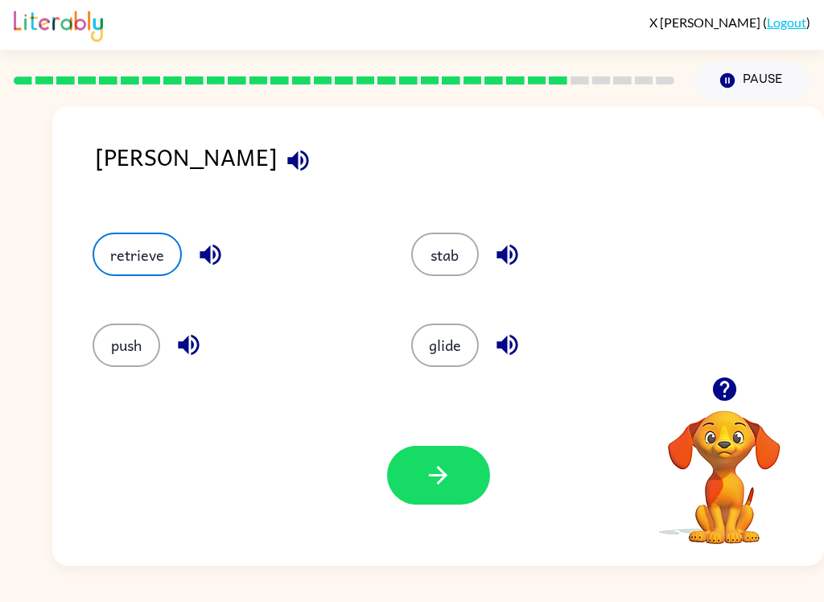
click at [495, 241] on button "button" at bounding box center [507, 254] width 41 height 41
click at [450, 255] on button "stab" at bounding box center [445, 254] width 68 height 43
click at [440, 480] on icon "button" at bounding box center [438, 475] width 28 height 28
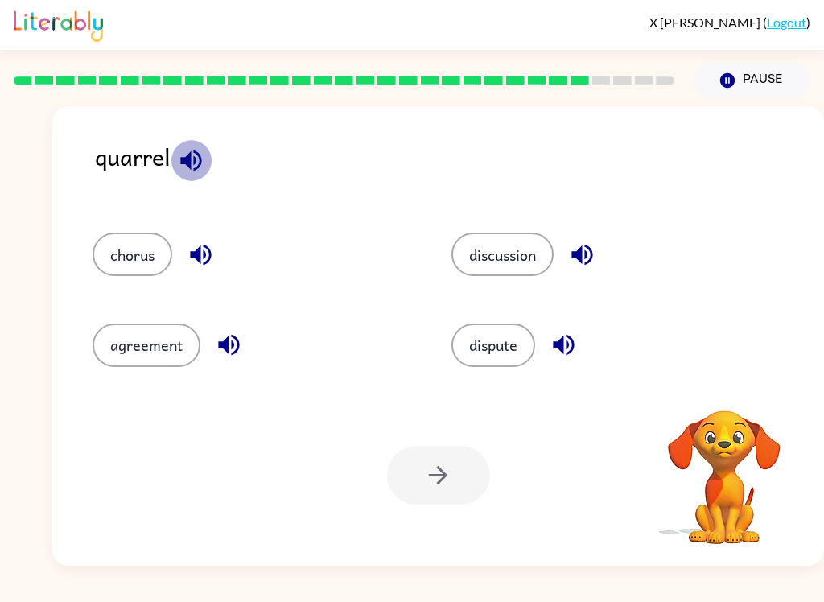
click at [190, 155] on icon "button" at bounding box center [190, 160] width 21 height 21
click at [183, 157] on icon "button" at bounding box center [191, 160] width 28 height 28
click at [191, 263] on icon "button" at bounding box center [201, 255] width 28 height 28
click at [241, 345] on icon "button" at bounding box center [229, 345] width 28 height 28
click at [588, 249] on icon "button" at bounding box center [582, 255] width 28 height 28
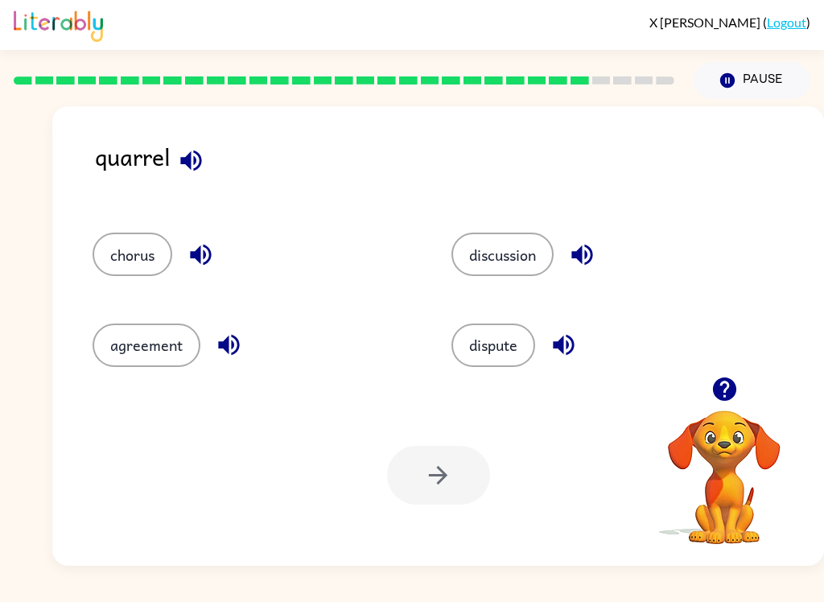
click at [568, 346] on icon "button" at bounding box center [563, 345] width 28 height 28
click at [122, 249] on button "chorus" at bounding box center [133, 254] width 80 height 43
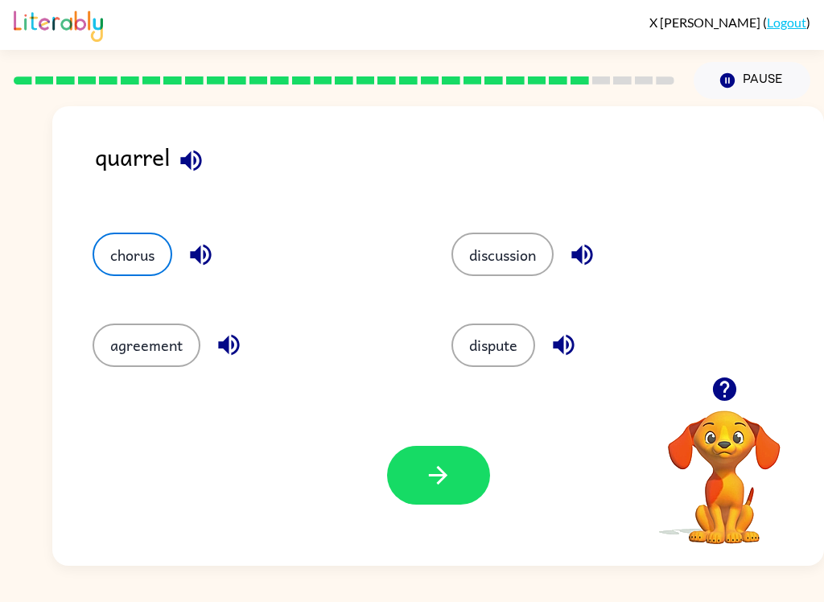
click at [451, 462] on icon "button" at bounding box center [438, 475] width 28 height 28
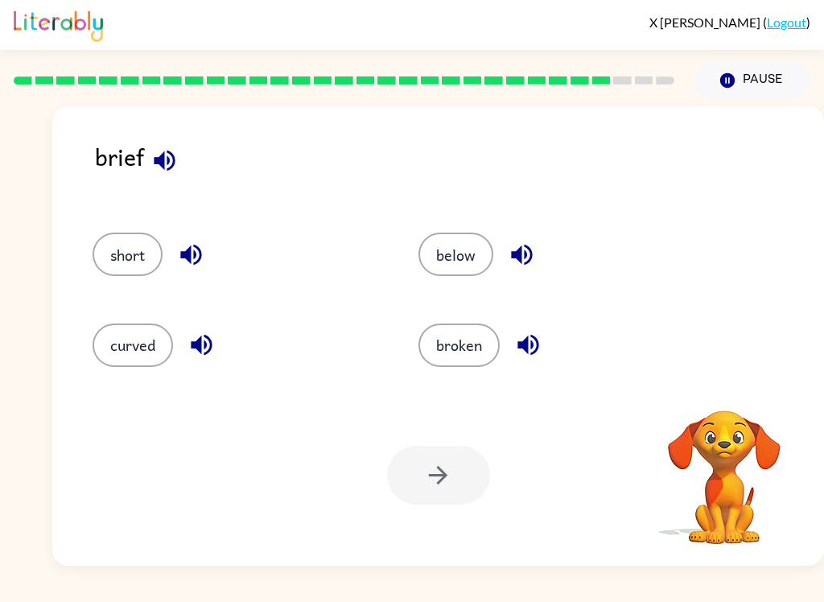
click at [167, 146] on button "button" at bounding box center [164, 160] width 41 height 41
click at [205, 254] on icon "button" at bounding box center [191, 255] width 28 height 28
click at [145, 251] on button "short" at bounding box center [128, 254] width 70 height 43
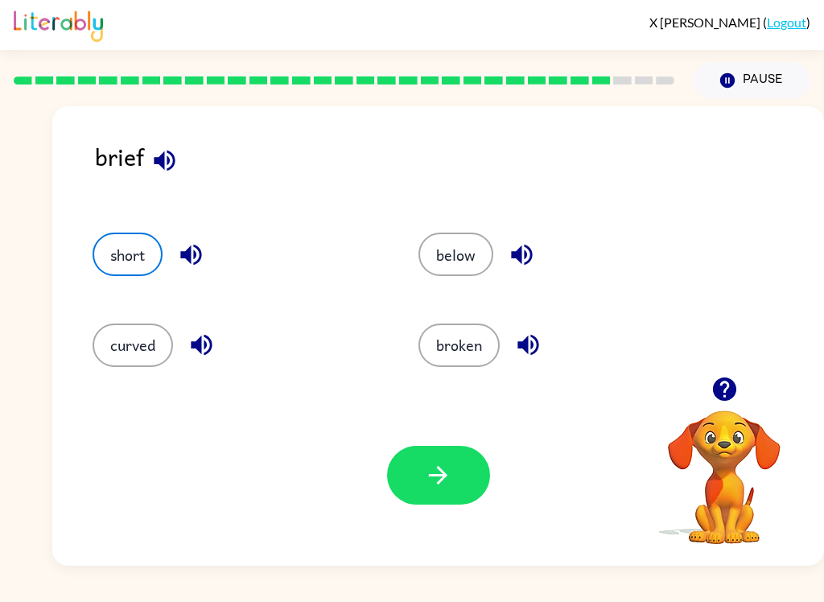
click at [444, 492] on button "button" at bounding box center [438, 475] width 103 height 59
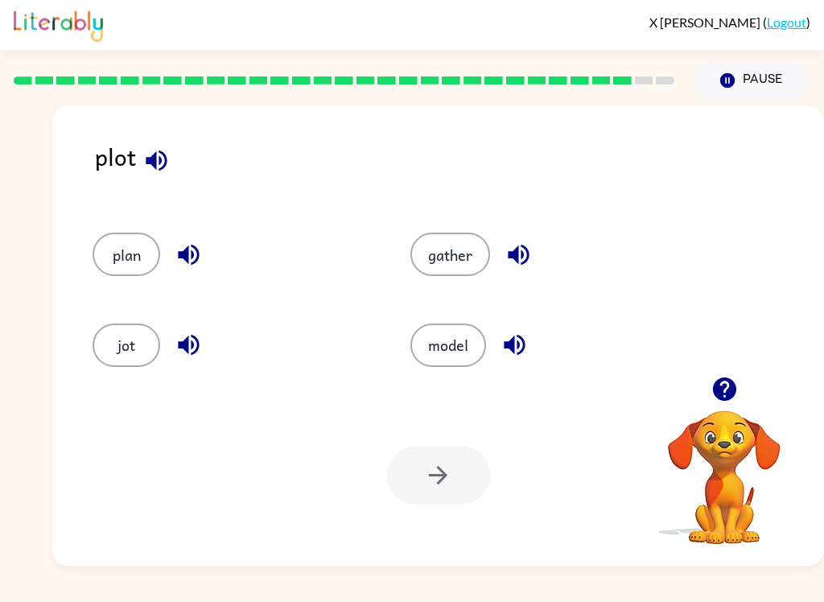
click at [161, 158] on icon "button" at bounding box center [156, 160] width 28 height 28
click at [186, 261] on icon "button" at bounding box center [188, 255] width 21 height 21
click at [191, 349] on icon "button" at bounding box center [188, 345] width 21 height 21
click at [513, 257] on icon "button" at bounding box center [518, 255] width 21 height 21
click at [512, 364] on button "button" at bounding box center [514, 344] width 41 height 41
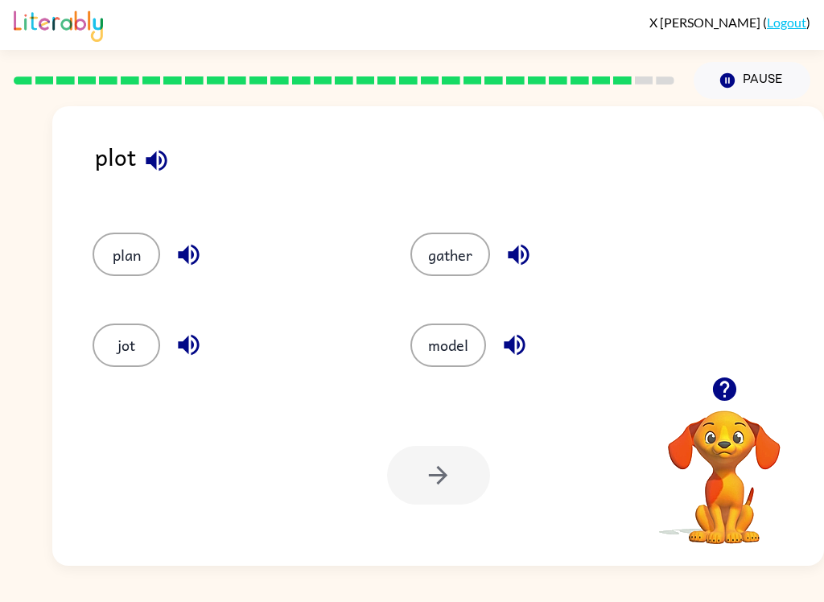
click at [110, 249] on button "plan" at bounding box center [127, 254] width 68 height 43
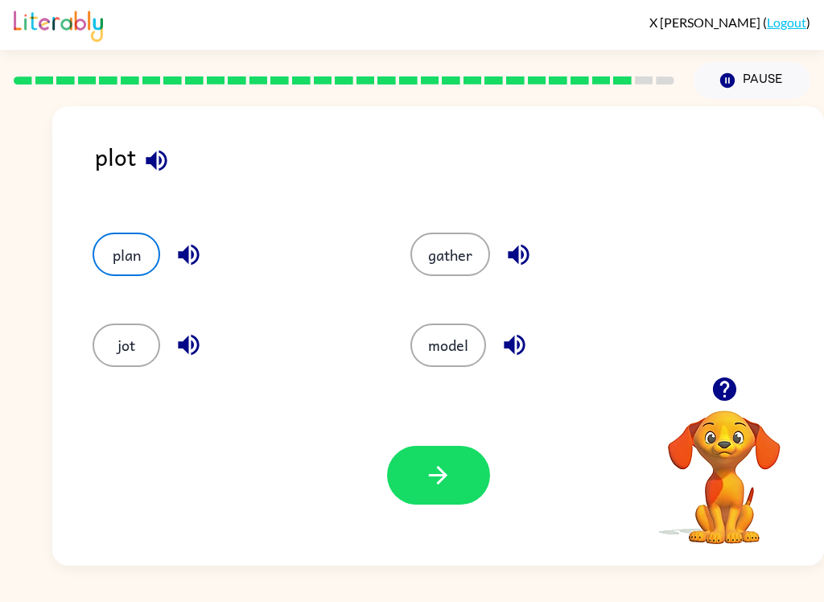
click at [463, 475] on button "button" at bounding box center [438, 475] width 103 height 59
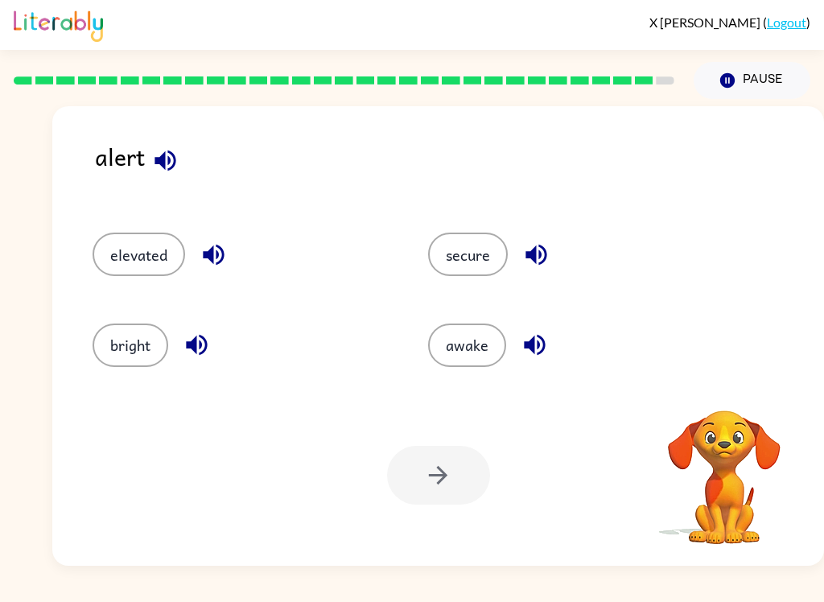
click at [153, 166] on icon "button" at bounding box center [165, 160] width 28 height 28
click at [215, 261] on icon "button" at bounding box center [214, 255] width 28 height 28
click at [160, 255] on button "elevated" at bounding box center [139, 254] width 93 height 43
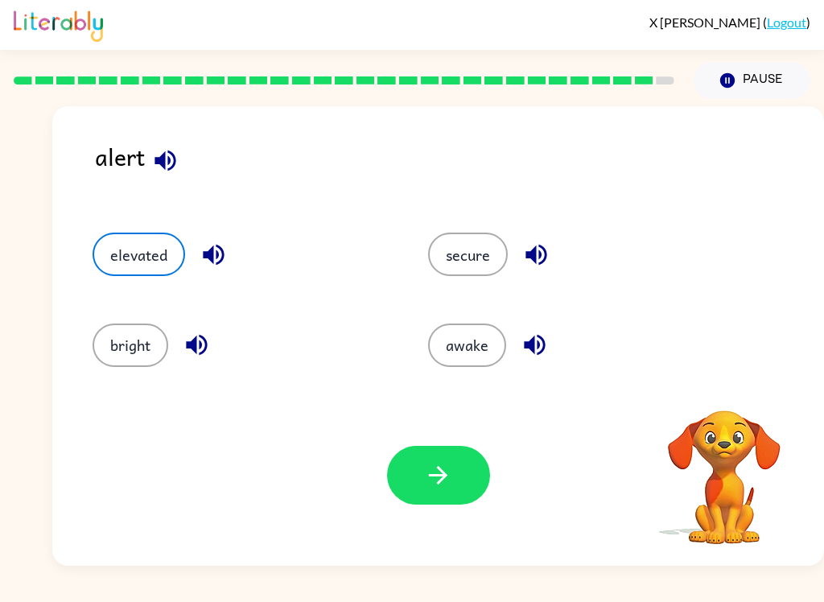
click at [201, 329] on button "button" at bounding box center [196, 344] width 41 height 41
click at [138, 348] on button "bright" at bounding box center [131, 344] width 76 height 43
click at [466, 271] on button "secure" at bounding box center [468, 254] width 80 height 43
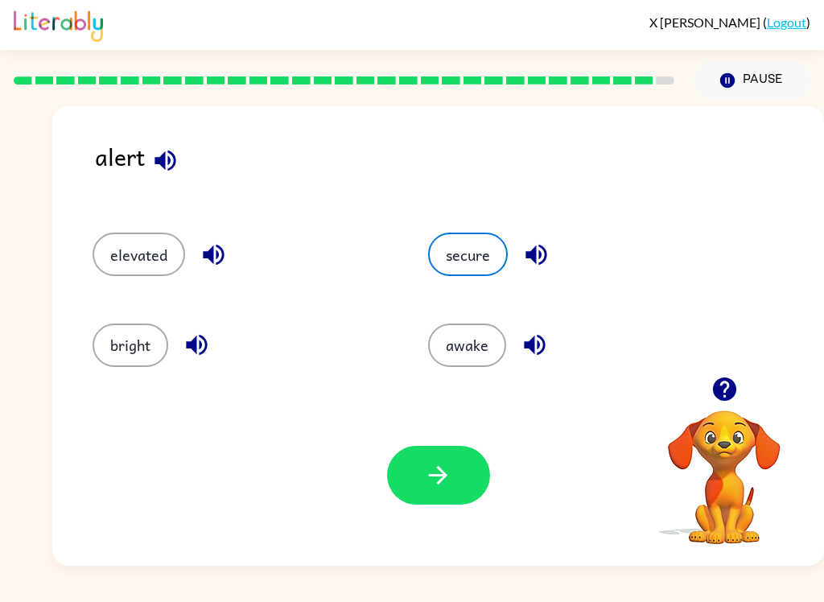
click at [534, 261] on icon "button" at bounding box center [535, 255] width 21 height 21
click at [544, 348] on icon "button" at bounding box center [534, 345] width 21 height 21
click at [493, 348] on button "awake" at bounding box center [467, 344] width 78 height 43
click at [455, 482] on button "button" at bounding box center [438, 475] width 103 height 59
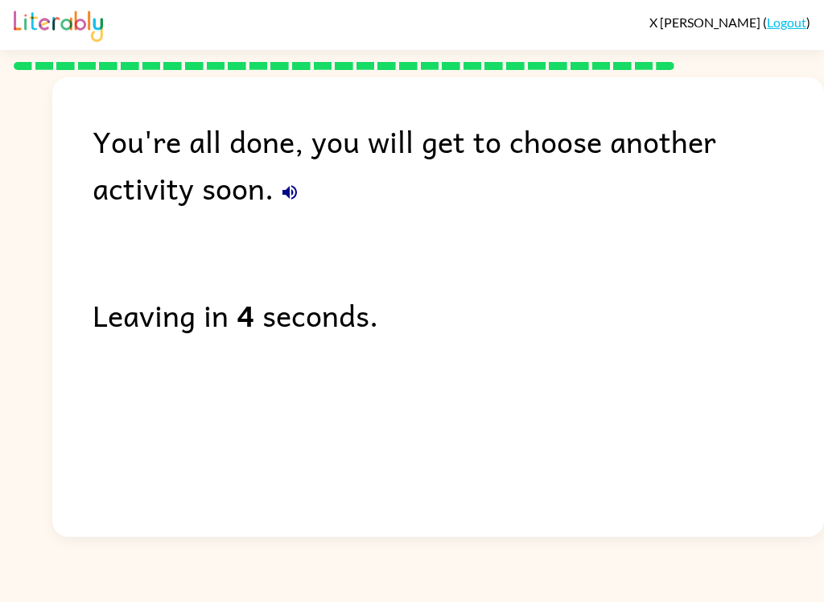
click at [154, 163] on div "You're all done, you will get to choose another activity soon." at bounding box center [458, 163] width 731 height 93
click at [280, 198] on icon "button" at bounding box center [289, 192] width 19 height 19
